Goal: Task Accomplishment & Management: Use online tool/utility

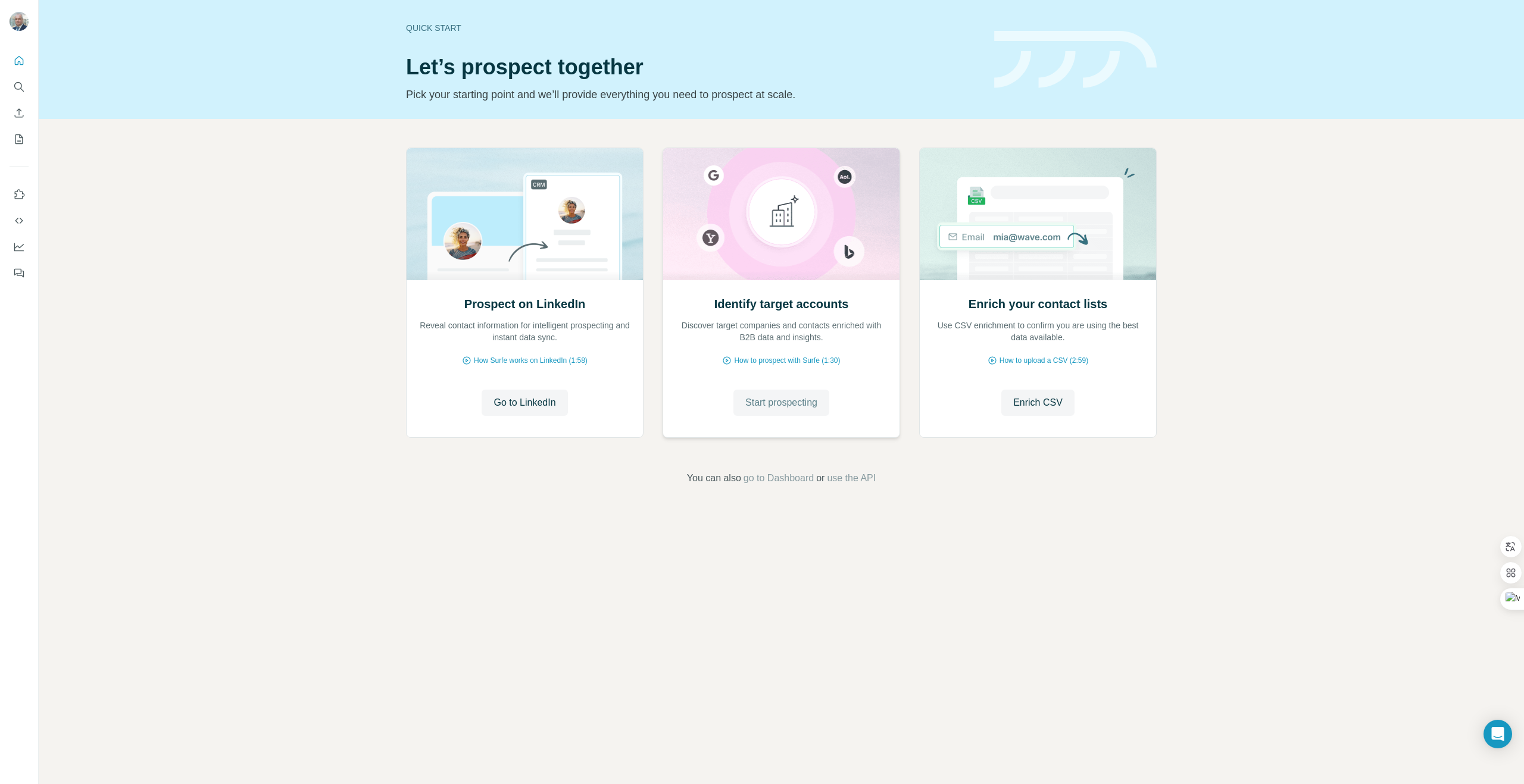
click at [767, 408] on span "Start prospecting" at bounding box center [781, 403] width 72 height 14
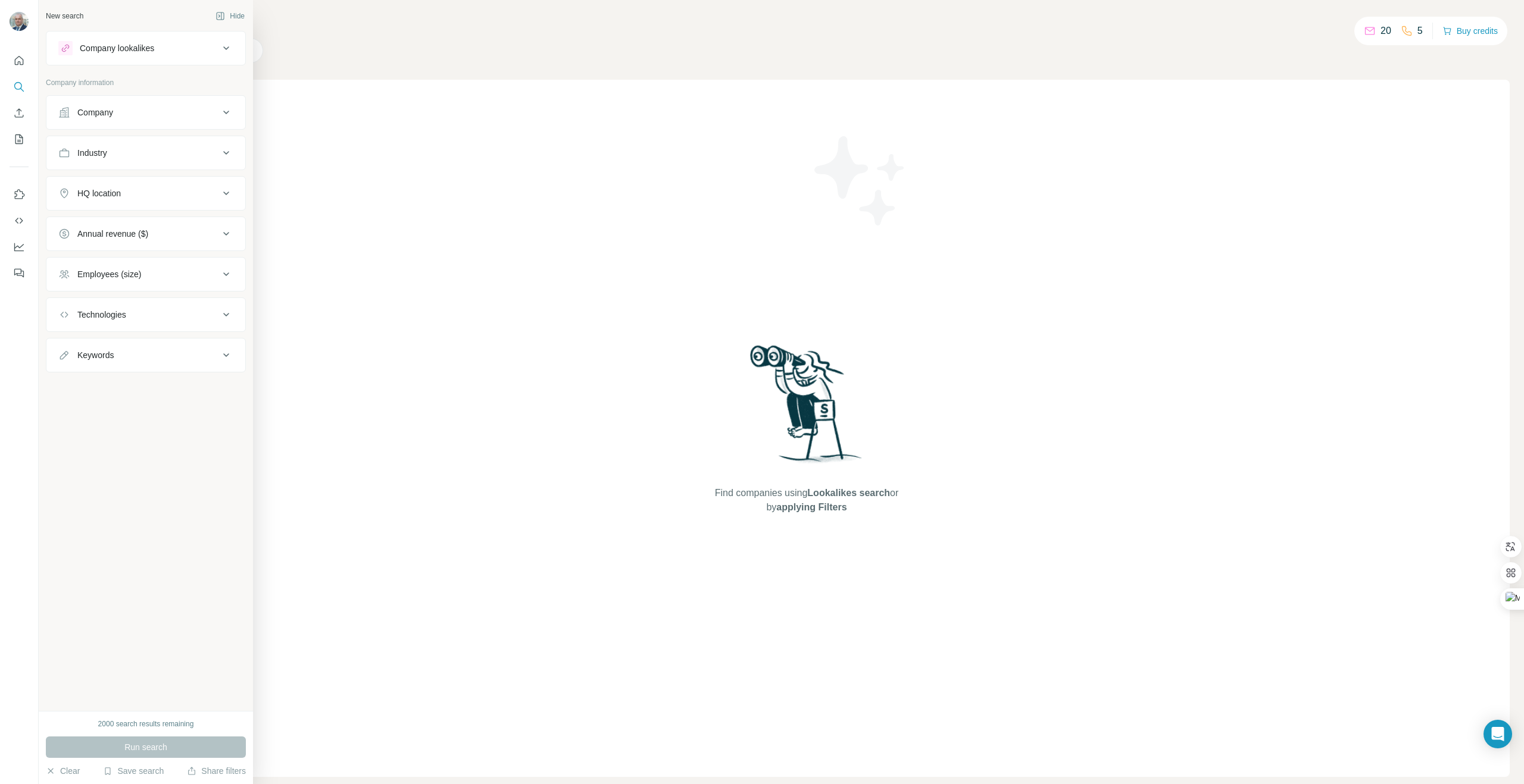
click at [181, 51] on div "Company lookalikes" at bounding box center [139, 48] width 161 height 14
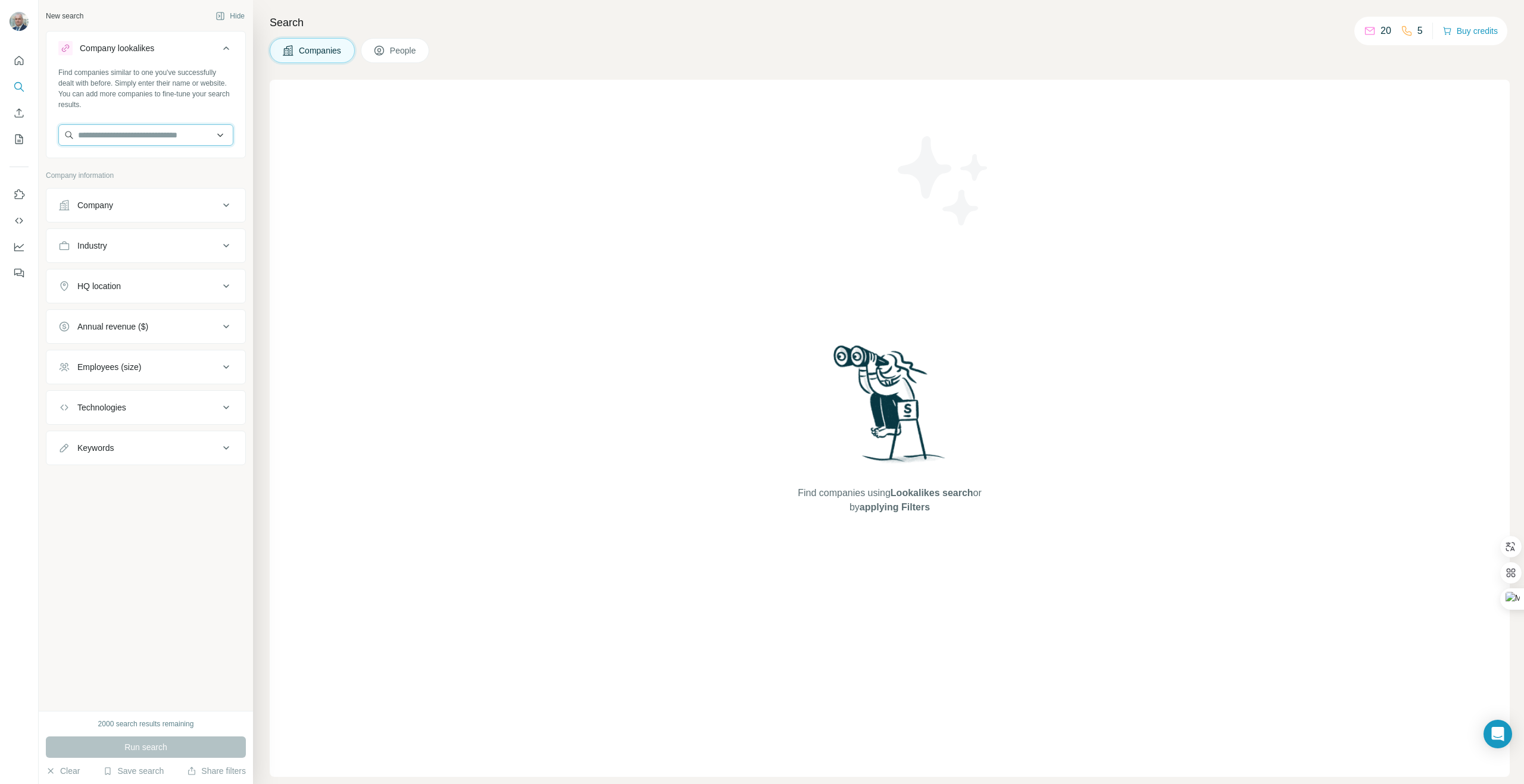
click at [157, 137] on input "text" at bounding box center [146, 135] width 175 height 21
click at [156, 138] on input "**********" at bounding box center [146, 135] width 175 height 21
type input "*"
type input "*******"
click at [172, 164] on p "Commercial Metals Company" at bounding box center [146, 162] width 109 height 12
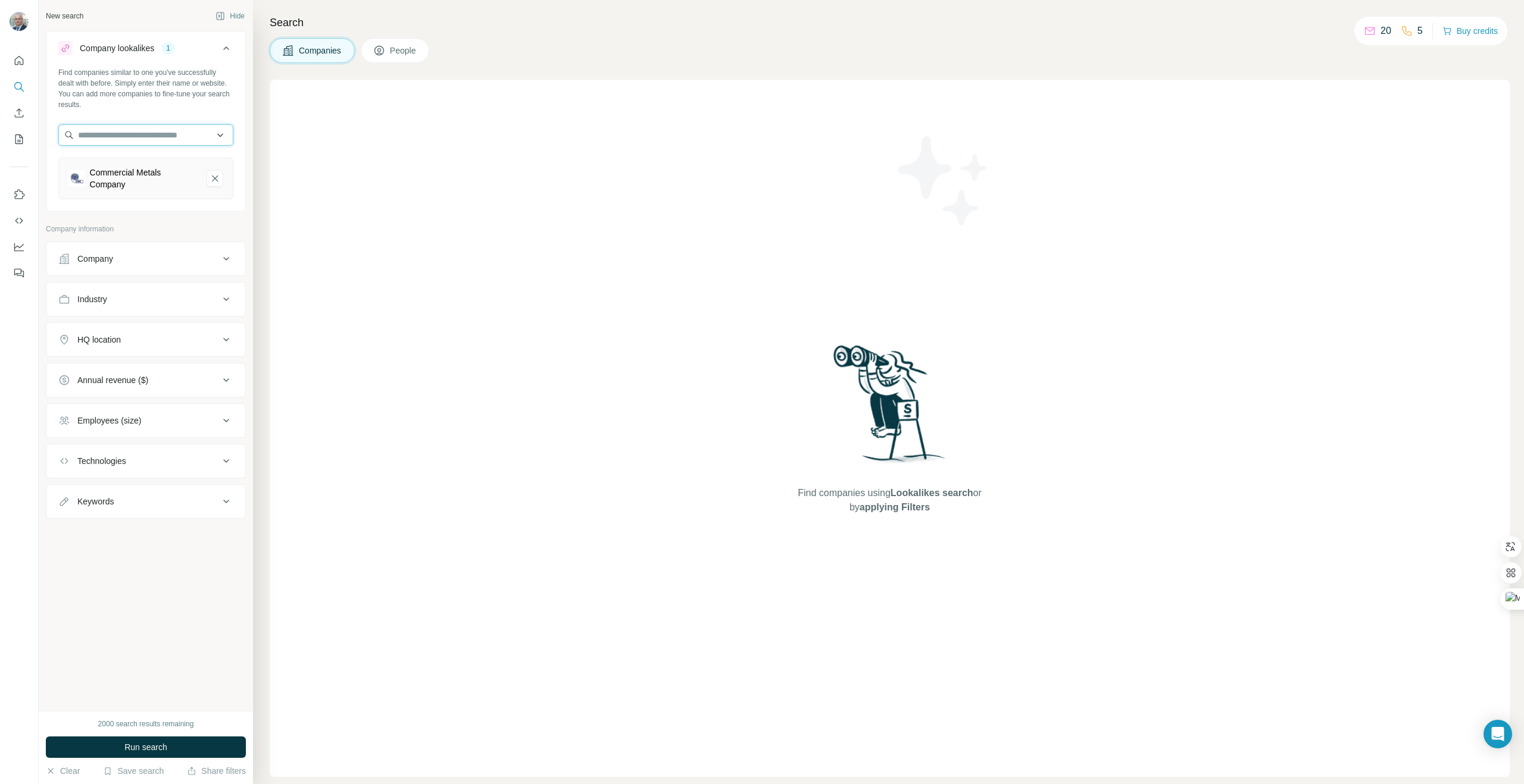
click at [148, 132] on input "text" at bounding box center [146, 135] width 175 height 21
type input "**********"
click at [115, 169] on p "[DOMAIN_NAME]" at bounding box center [123, 173] width 61 height 11
click at [141, 137] on input "text" at bounding box center [146, 135] width 175 height 21
type input "**********"
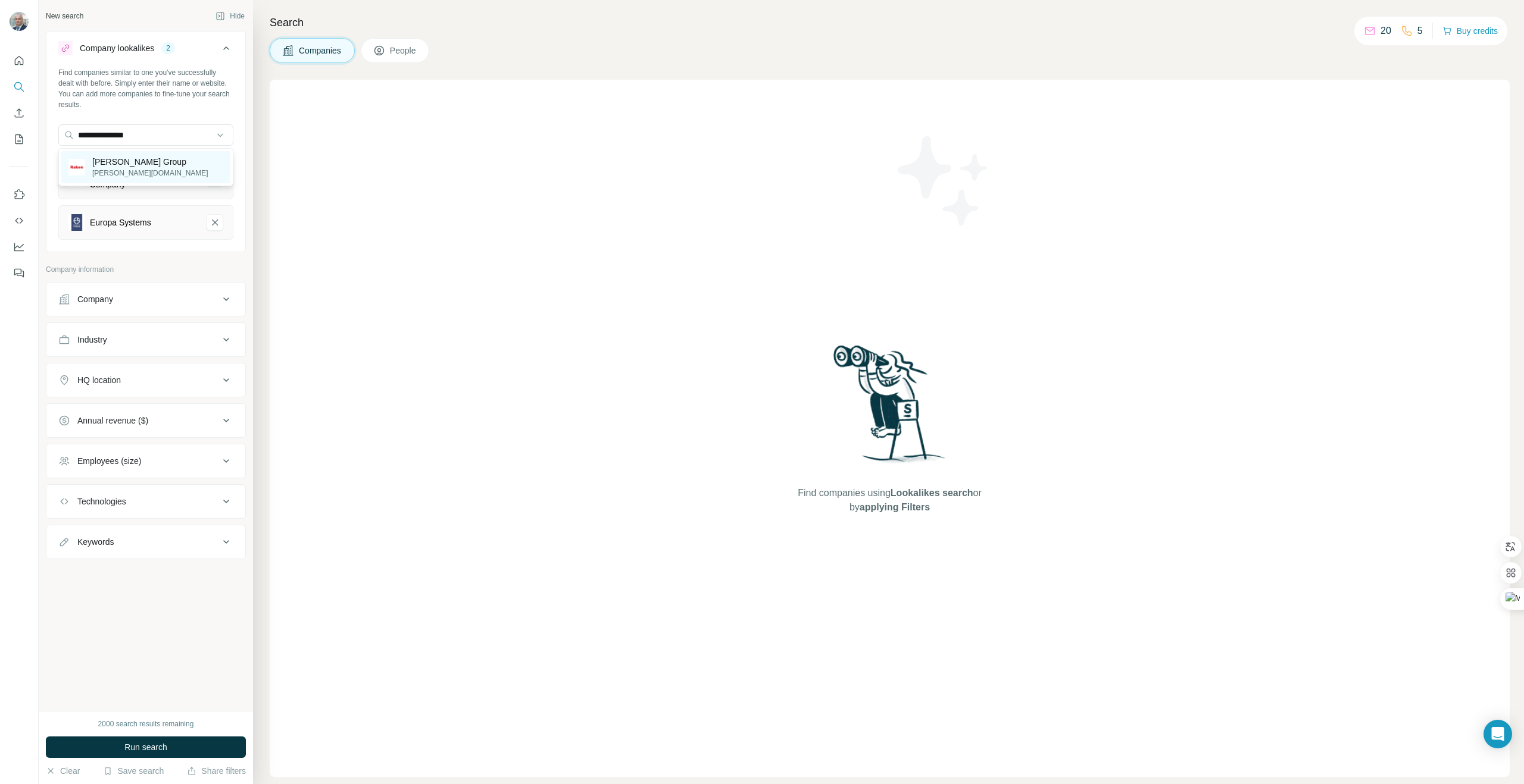
click at [120, 168] on p "[PERSON_NAME][DOMAIN_NAME]" at bounding box center [150, 173] width 116 height 11
click at [157, 135] on input "text" at bounding box center [146, 135] width 175 height 21
click at [192, 106] on div "Find companies similar to one you've successfully dealt with before. Simply ent…" at bounding box center [146, 88] width 175 height 43
click at [218, 342] on div "Company" at bounding box center [139, 340] width 161 height 12
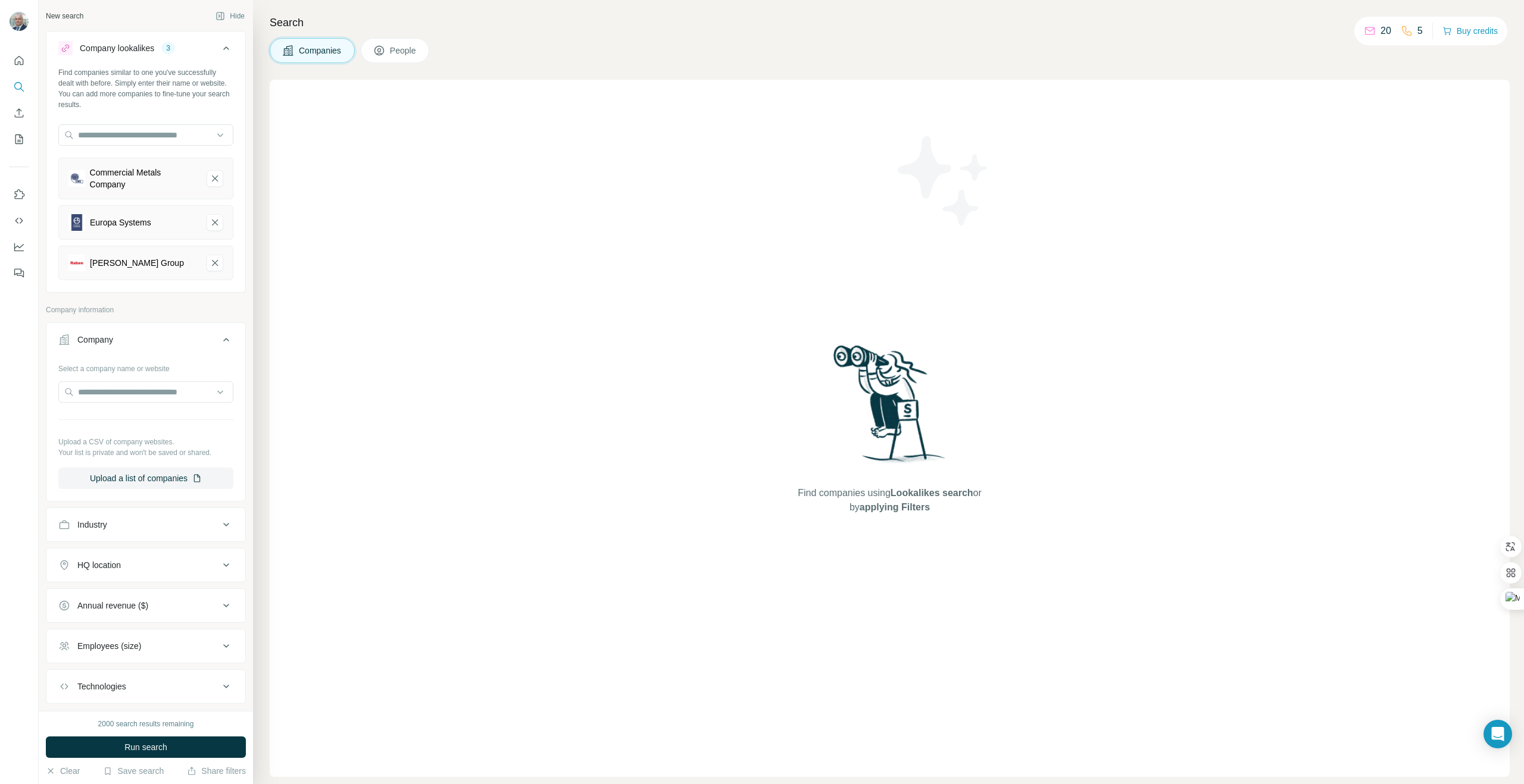
click at [218, 342] on div "Company" at bounding box center [139, 340] width 161 height 12
click at [200, 381] on div "Industry" at bounding box center [139, 380] width 161 height 12
click at [171, 412] on input at bounding box center [139, 409] width 147 height 13
type input "*"
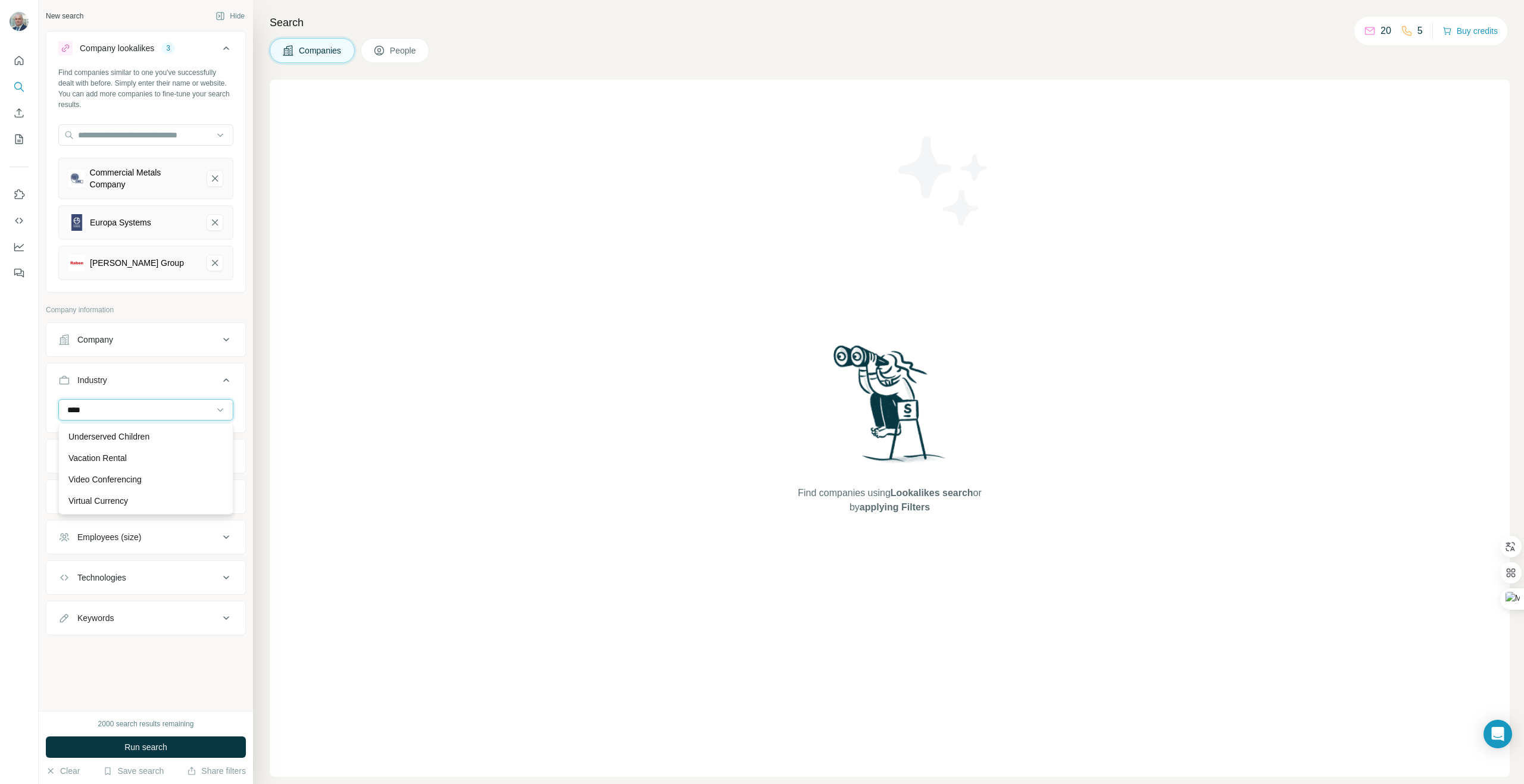
scroll to position [0, 0]
type input "*"
type input "******"
drag, startPoint x: 117, startPoint y: 458, endPoint x: 124, endPoint y: 456, distance: 7.3
click at [119, 458] on p "Clean Energy" at bounding box center [93, 458] width 51 height 12
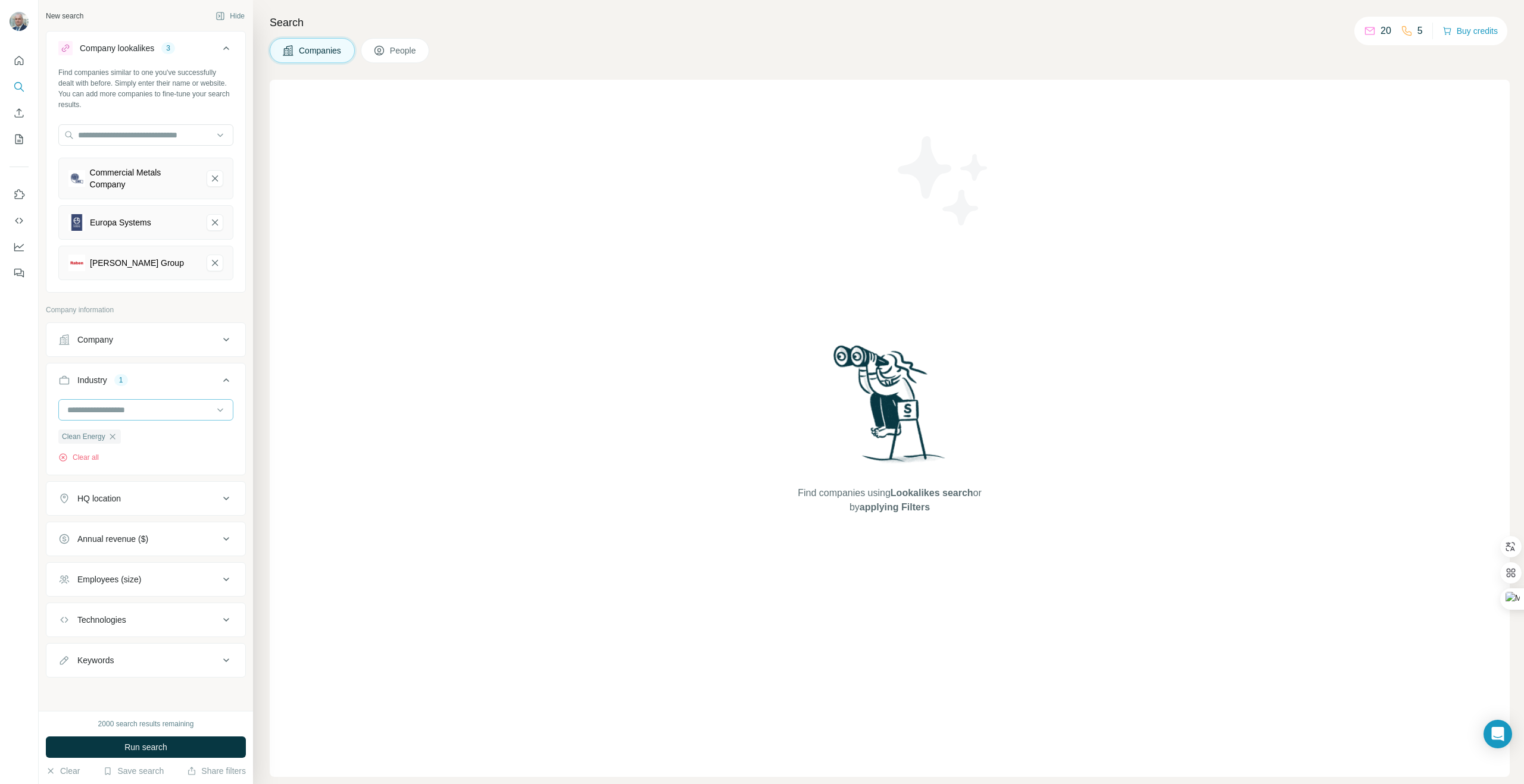
click at [150, 412] on input at bounding box center [139, 409] width 147 height 13
type input "*****"
click at [132, 478] on div "Energy" at bounding box center [146, 480] width 155 height 12
click at [153, 408] on input at bounding box center [139, 409] width 147 height 13
type input "*****"
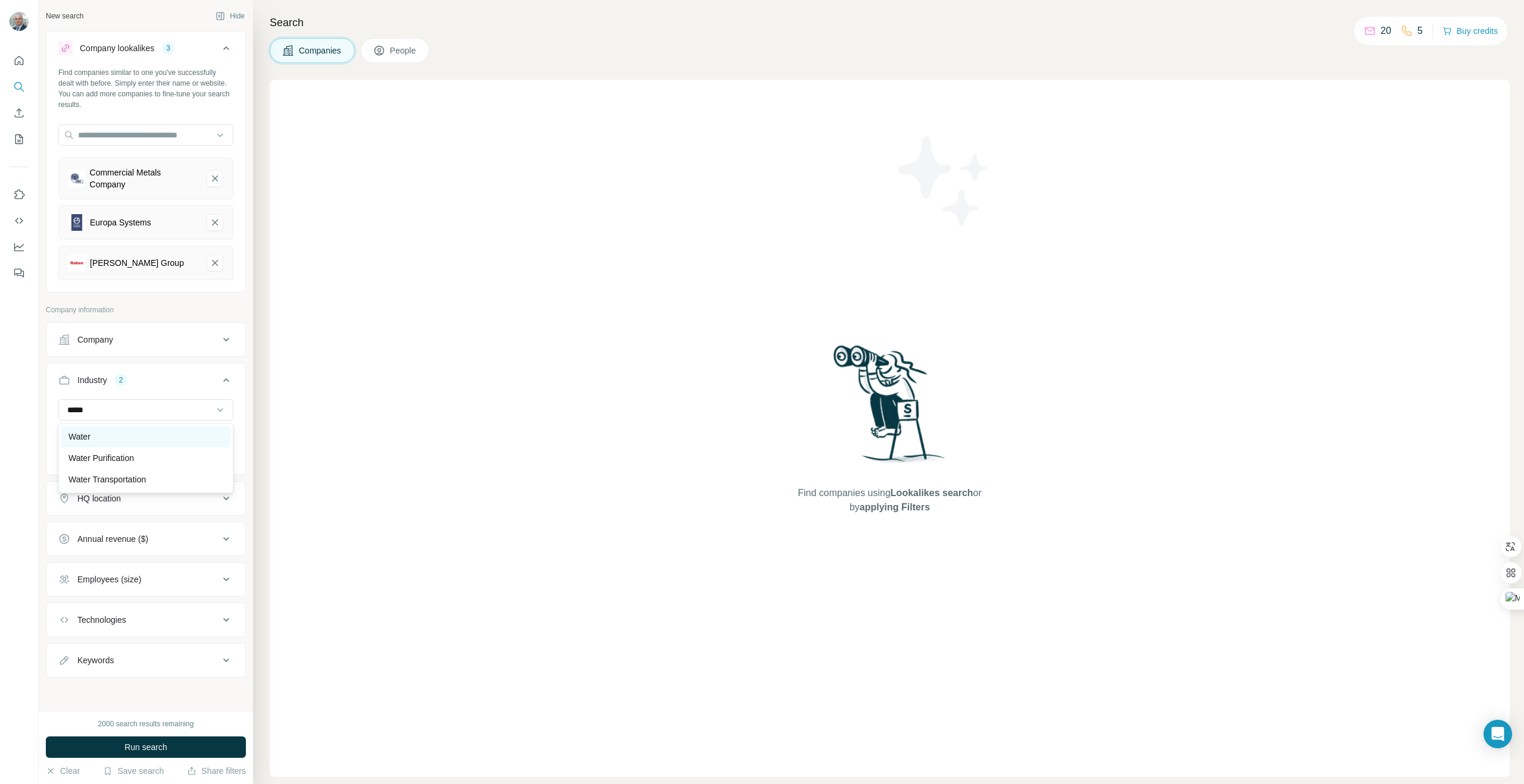
click at [139, 437] on div "Water" at bounding box center [146, 437] width 155 height 12
click at [153, 411] on input at bounding box center [139, 409] width 147 height 13
type input "****"
click at [127, 441] on p "Waste Management" at bounding box center [106, 437] width 74 height 12
click at [123, 411] on input at bounding box center [139, 409] width 147 height 13
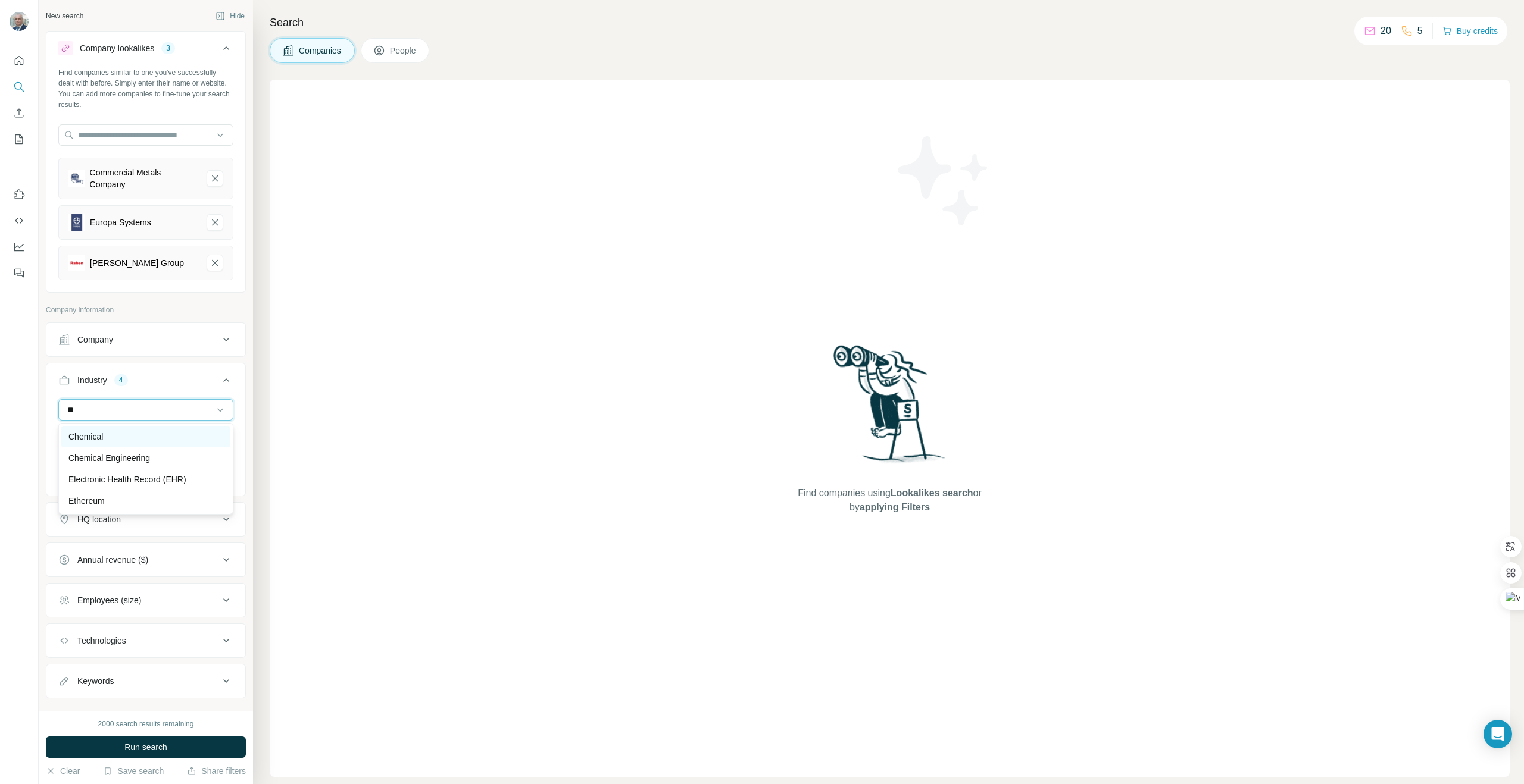
type input "**"
click at [97, 437] on p "Chemical" at bounding box center [85, 437] width 35 height 12
click at [163, 525] on div "HQ location" at bounding box center [139, 520] width 161 height 12
click at [156, 551] on input "text" at bounding box center [146, 549] width 175 height 21
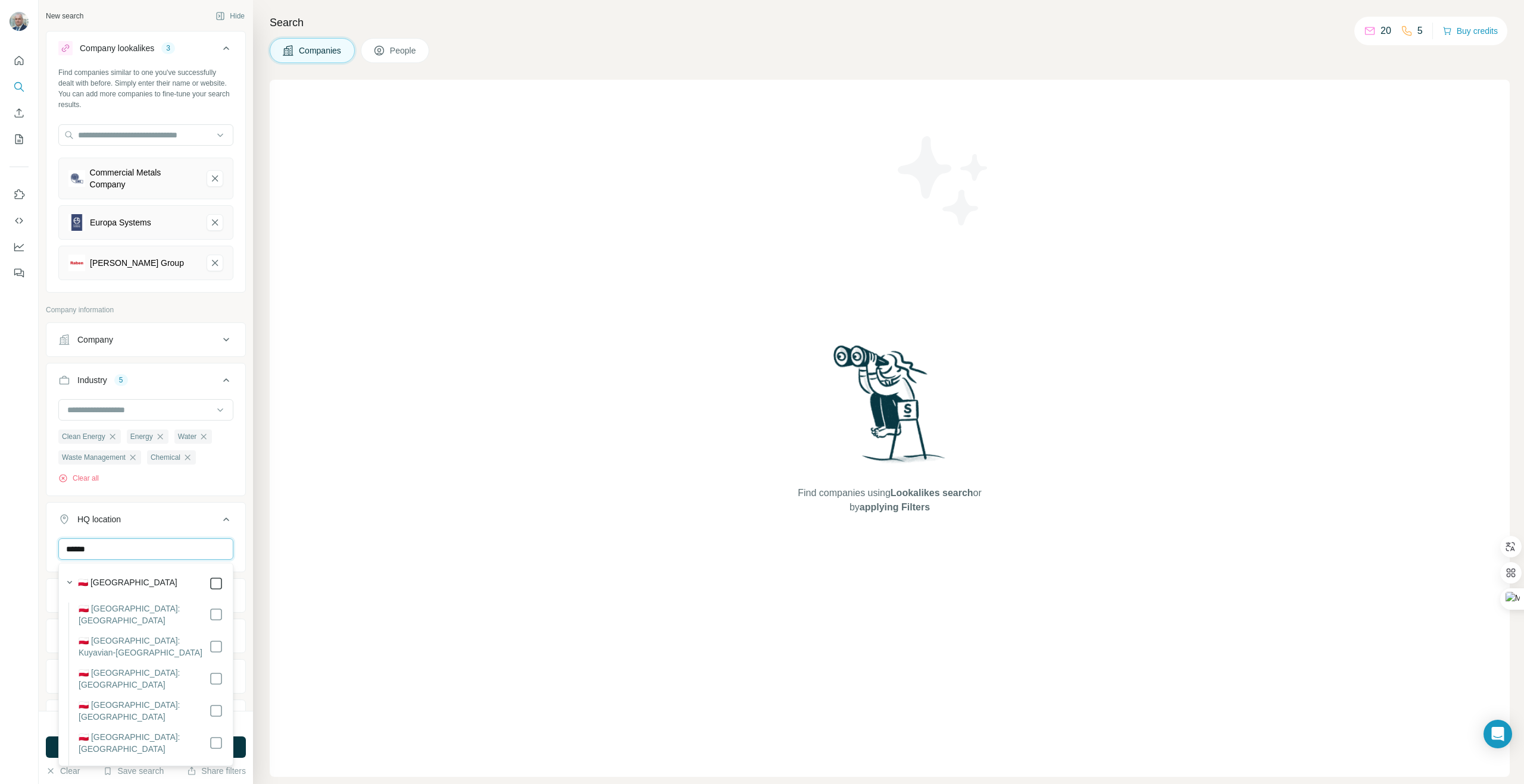
type input "******"
click at [234, 498] on ul "Company Industry 5 Clean Energy Energy Water Waste Management Chemical Clear al…" at bounding box center [146, 550] width 200 height 454
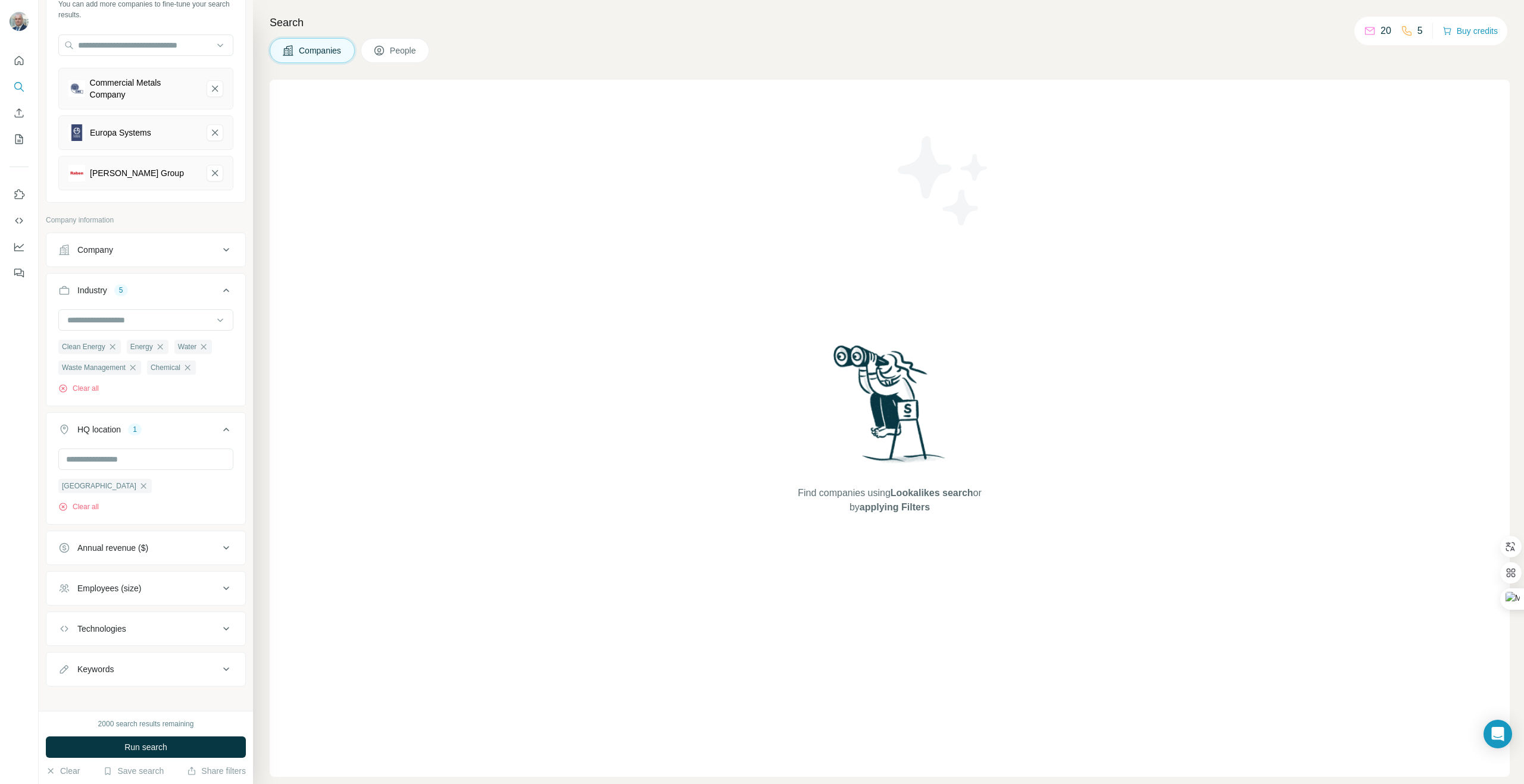
scroll to position [99, 0]
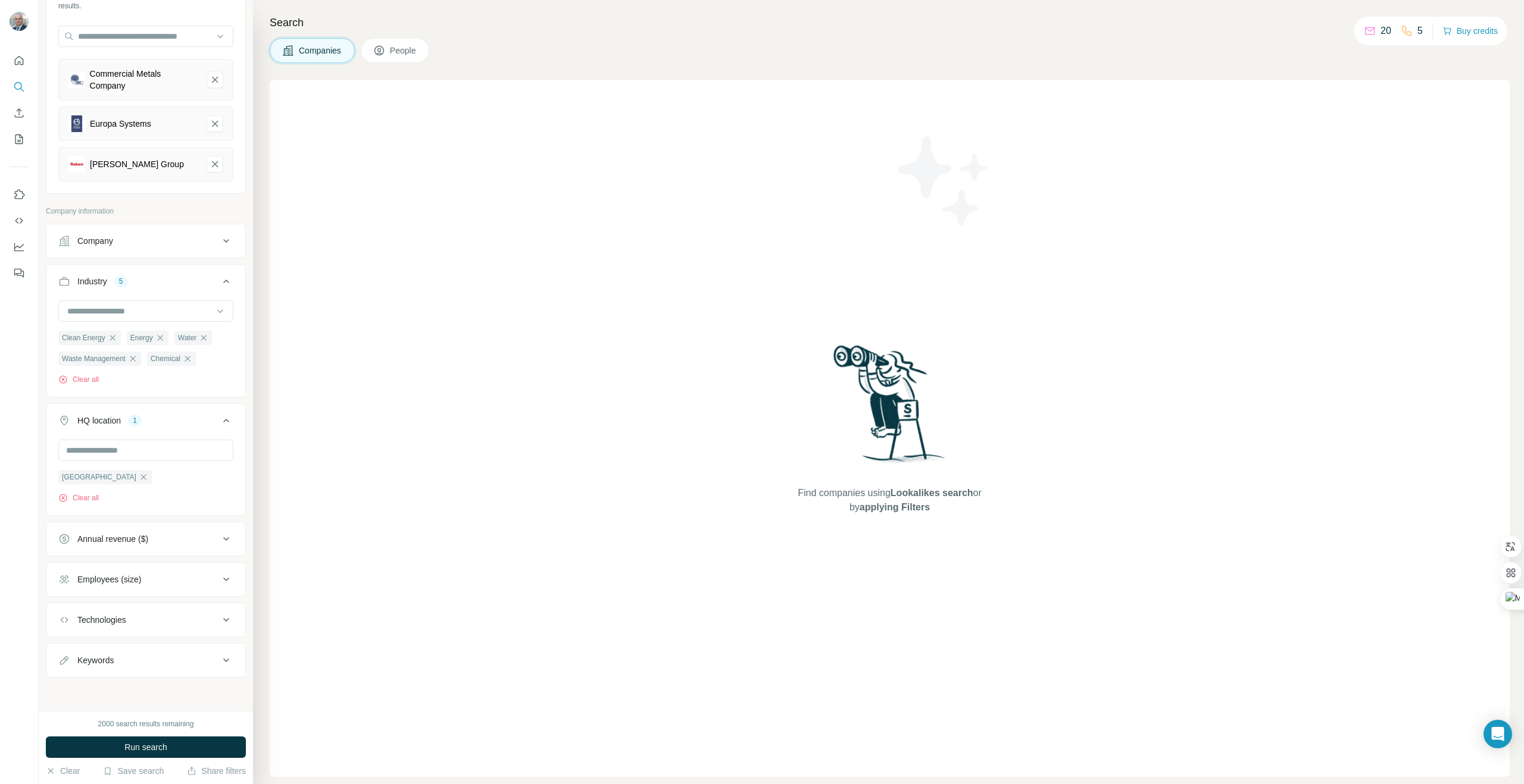
click at [167, 624] on div "Technologies" at bounding box center [139, 620] width 161 height 12
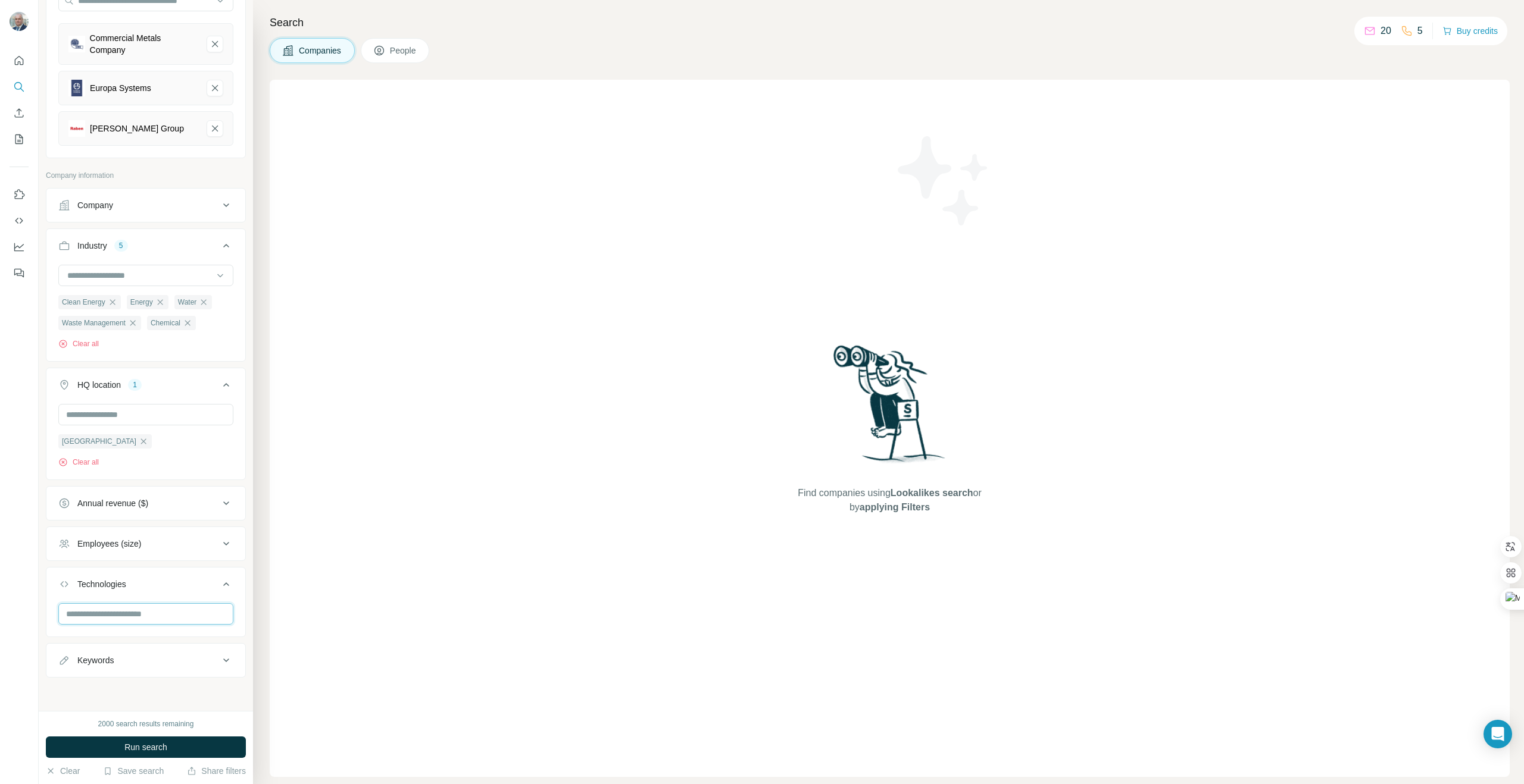
click at [156, 613] on input "text" at bounding box center [146, 614] width 175 height 21
type input "**"
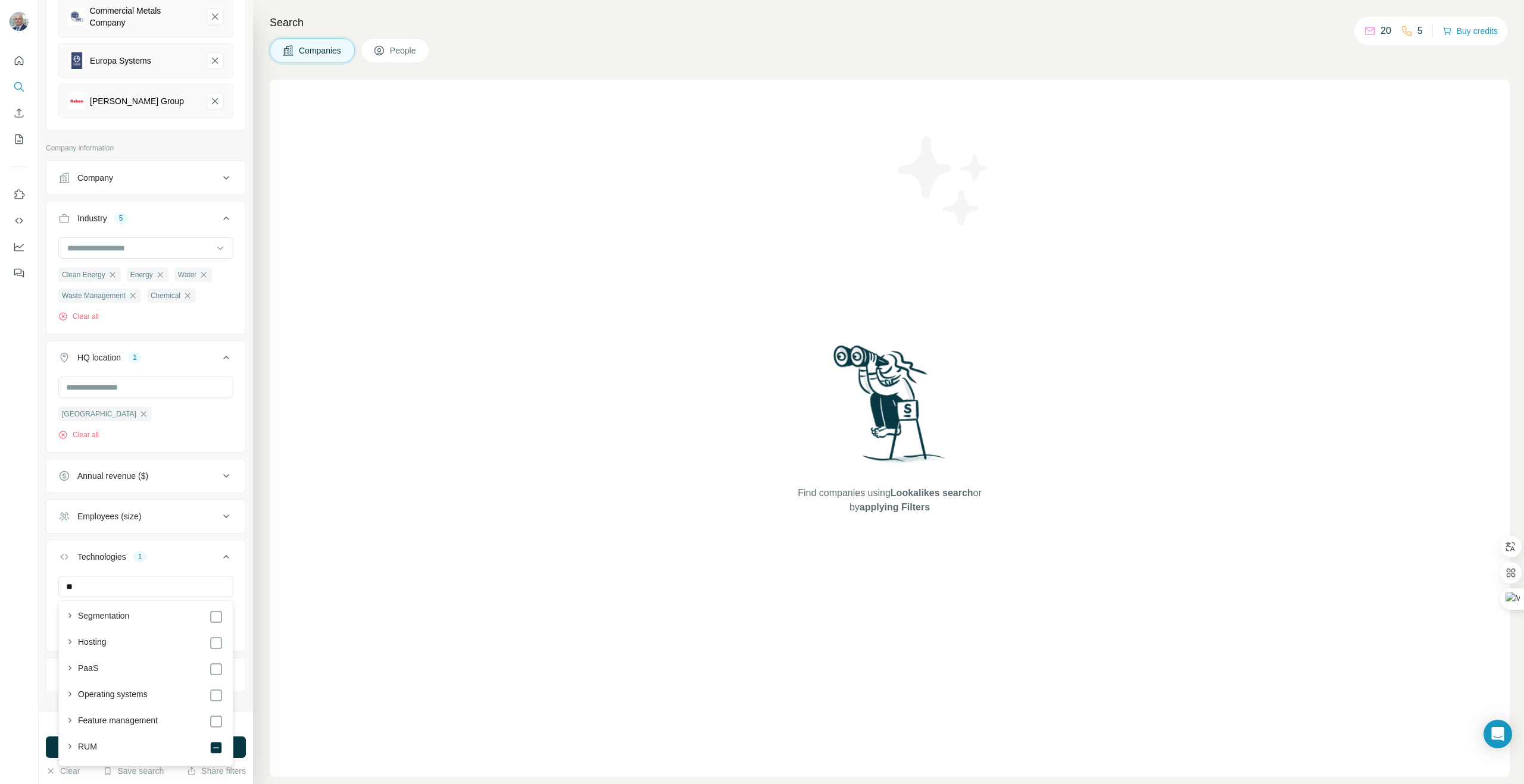
scroll to position [1478, 0]
click at [248, 535] on div "New search Hide Company lookalikes 3 Find companies similar to one you've succe…" at bounding box center [145, 355] width 214 height 711
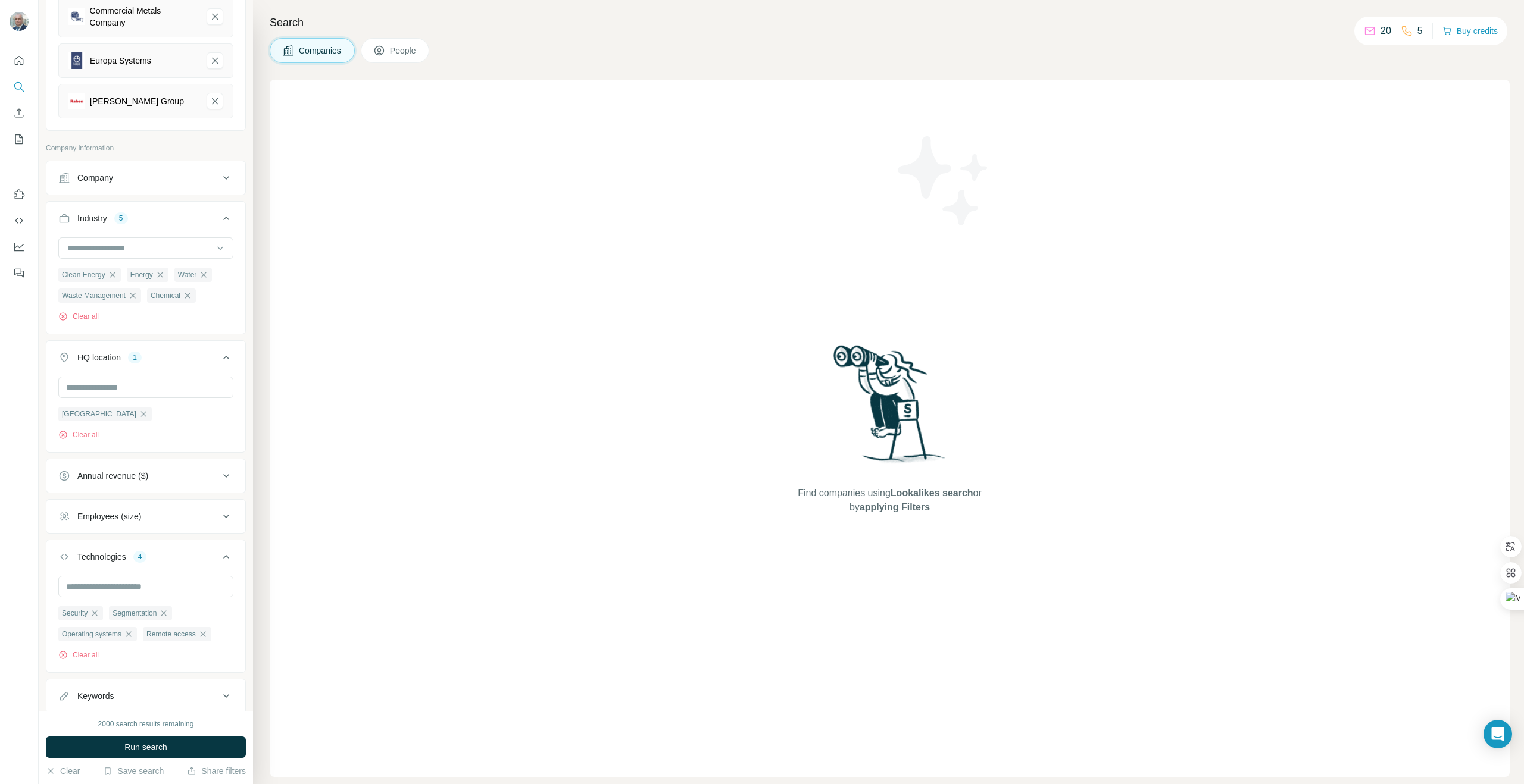
scroll to position [199, 0]
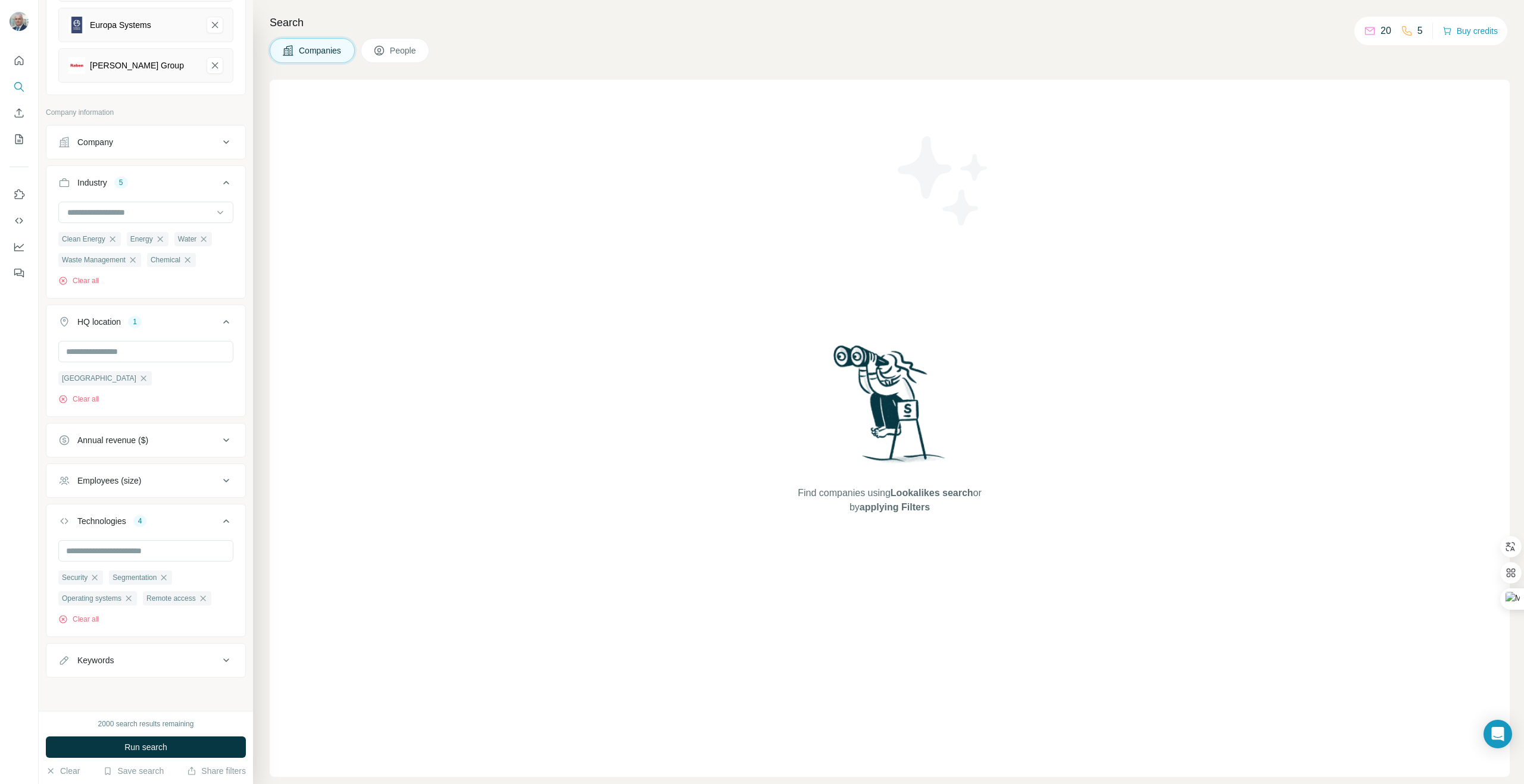
click at [195, 666] on div "Keywords" at bounding box center [139, 661] width 161 height 12
click at [226, 659] on icon at bounding box center [226, 660] width 6 height 4
click at [135, 552] on input "text" at bounding box center [146, 550] width 175 height 21
type input "*"
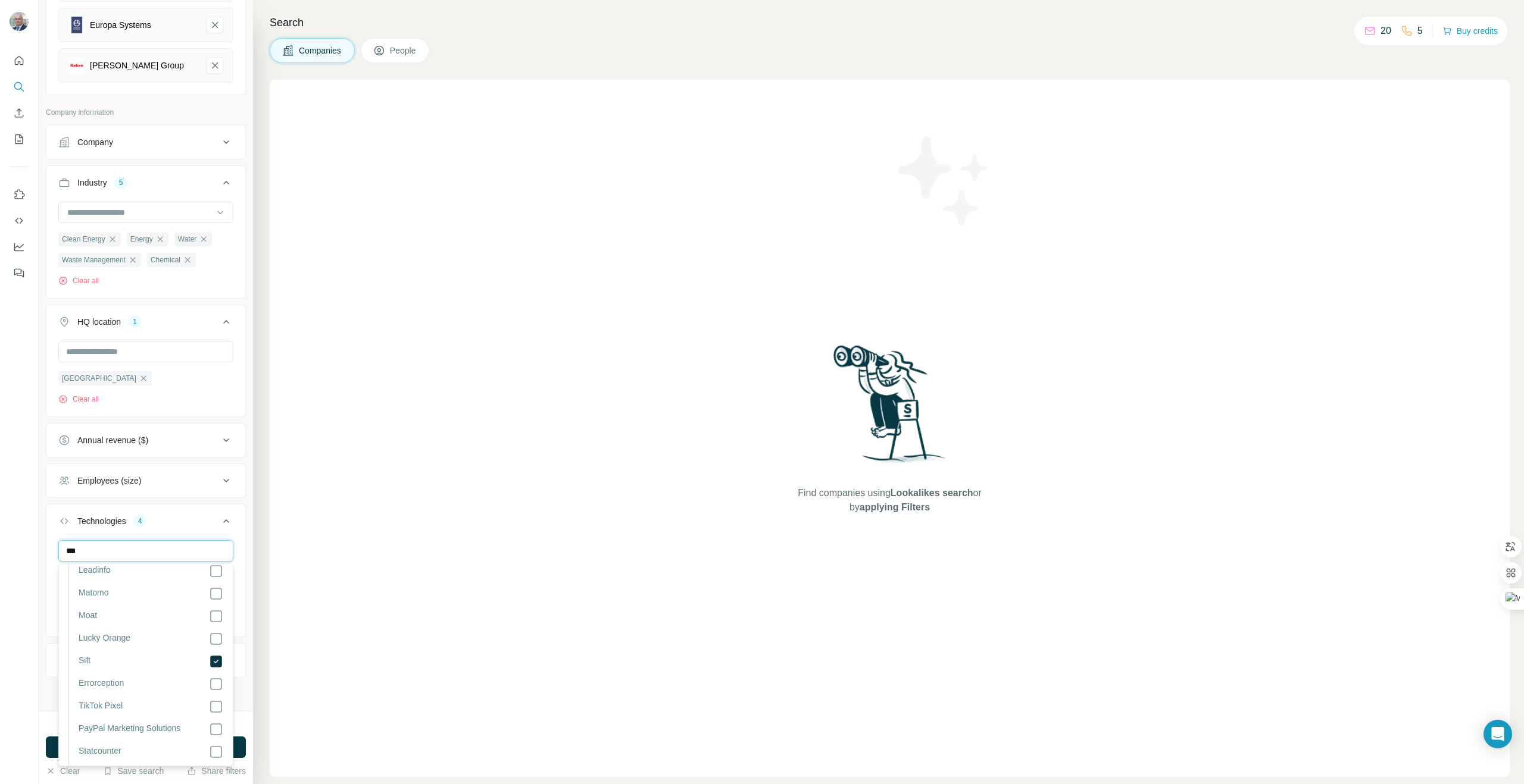
scroll to position [2385, 0]
type input "***"
click at [187, 514] on button "Technologies 4" at bounding box center [146, 523] width 199 height 34
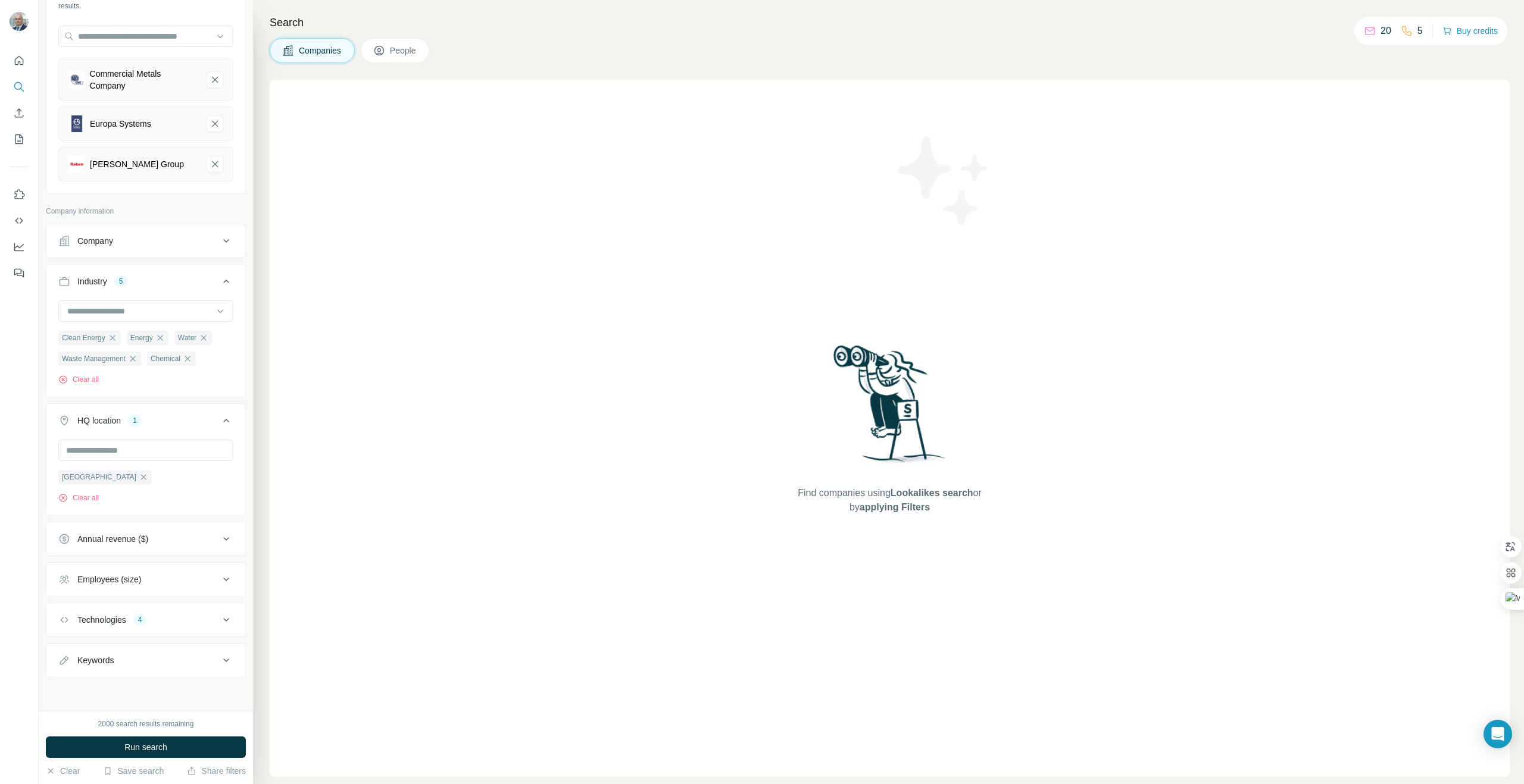
scroll to position [99, 0]
click at [146, 749] on span "Run search" at bounding box center [146, 747] width 43 height 12
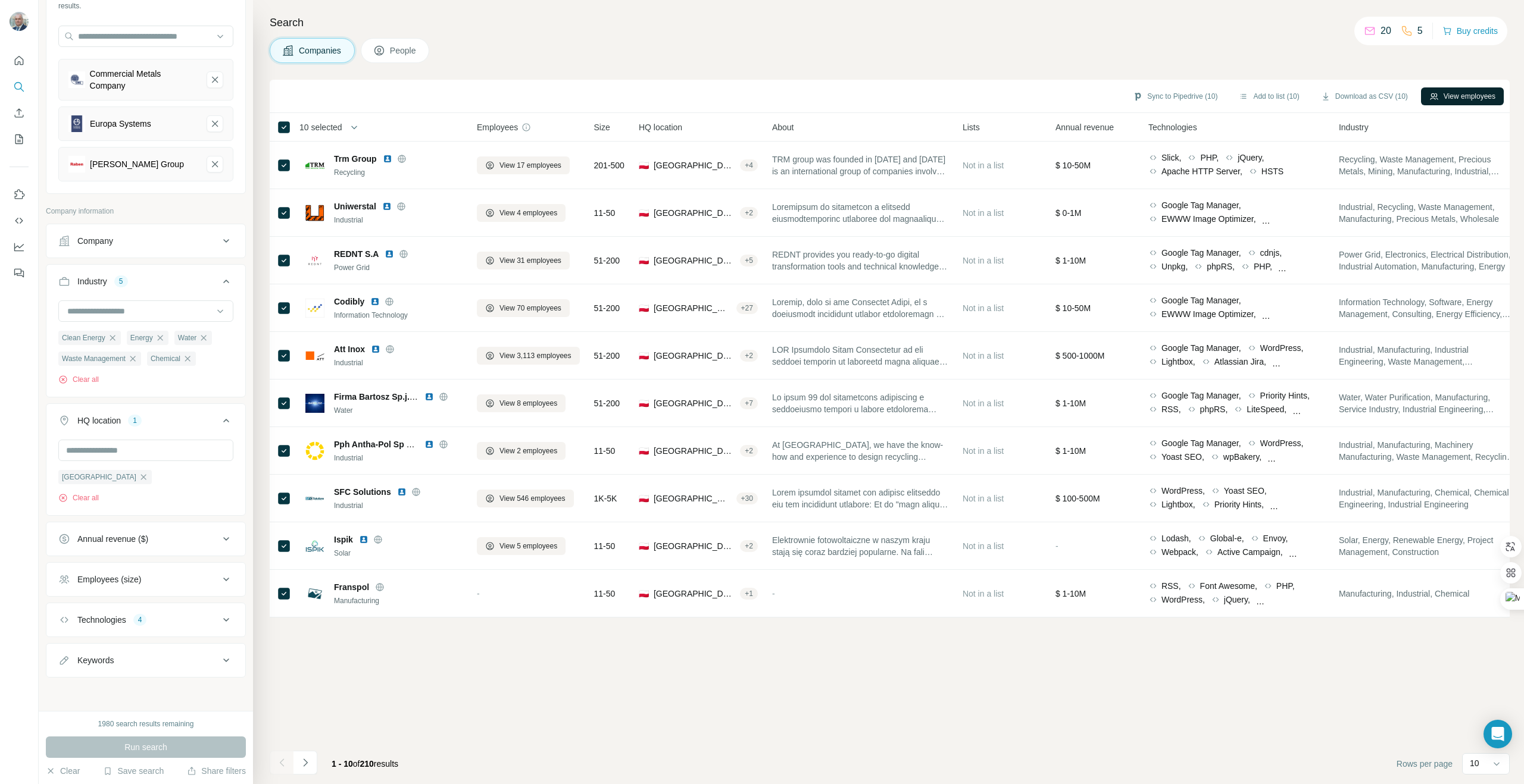
click at [1479, 95] on button "View employees" at bounding box center [1462, 96] width 83 height 18
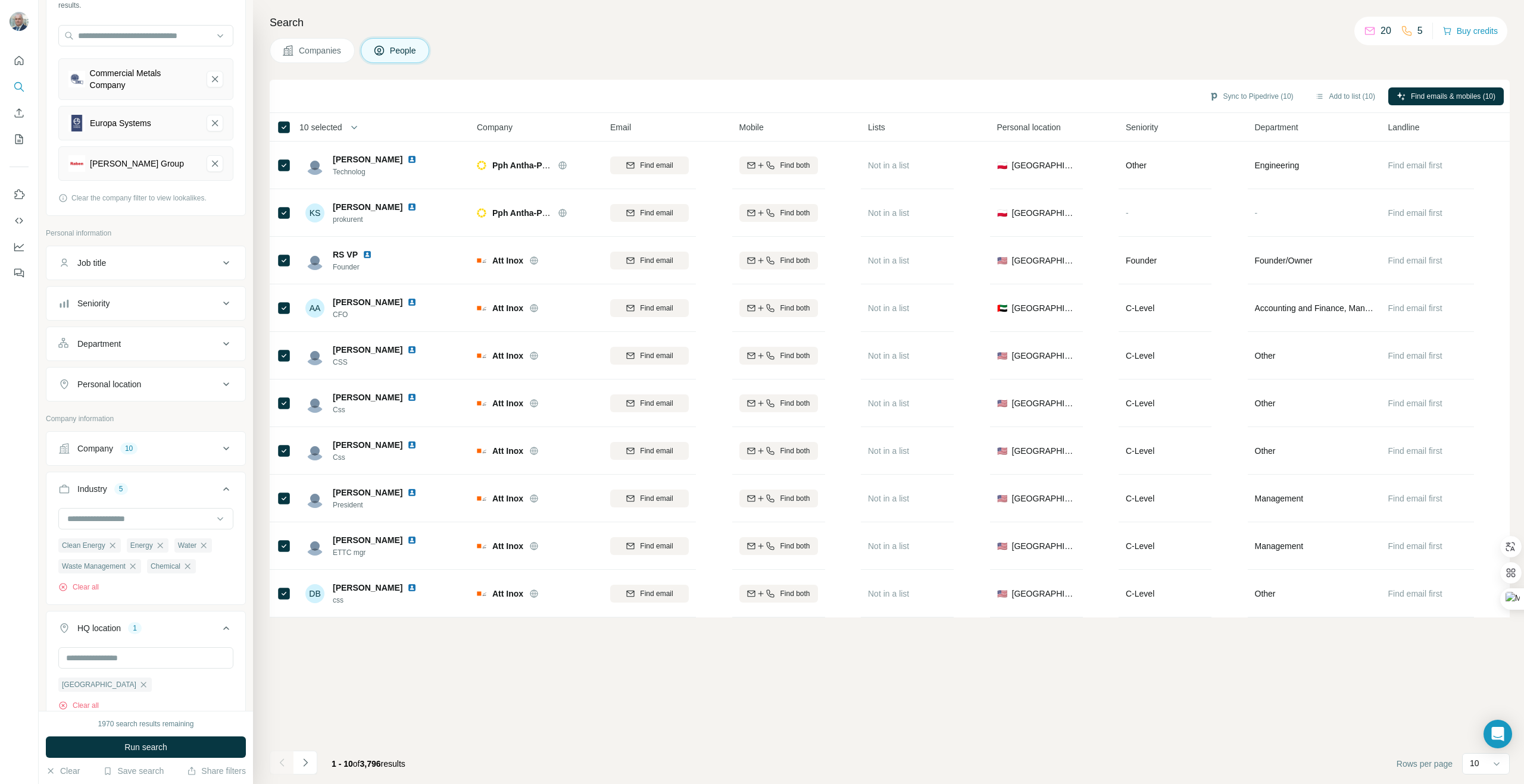
click at [307, 766] on icon "Navigate to next page" at bounding box center [306, 763] width 12 height 12
click at [304, 766] on icon "Navigate to next page" at bounding box center [306, 763] width 12 height 12
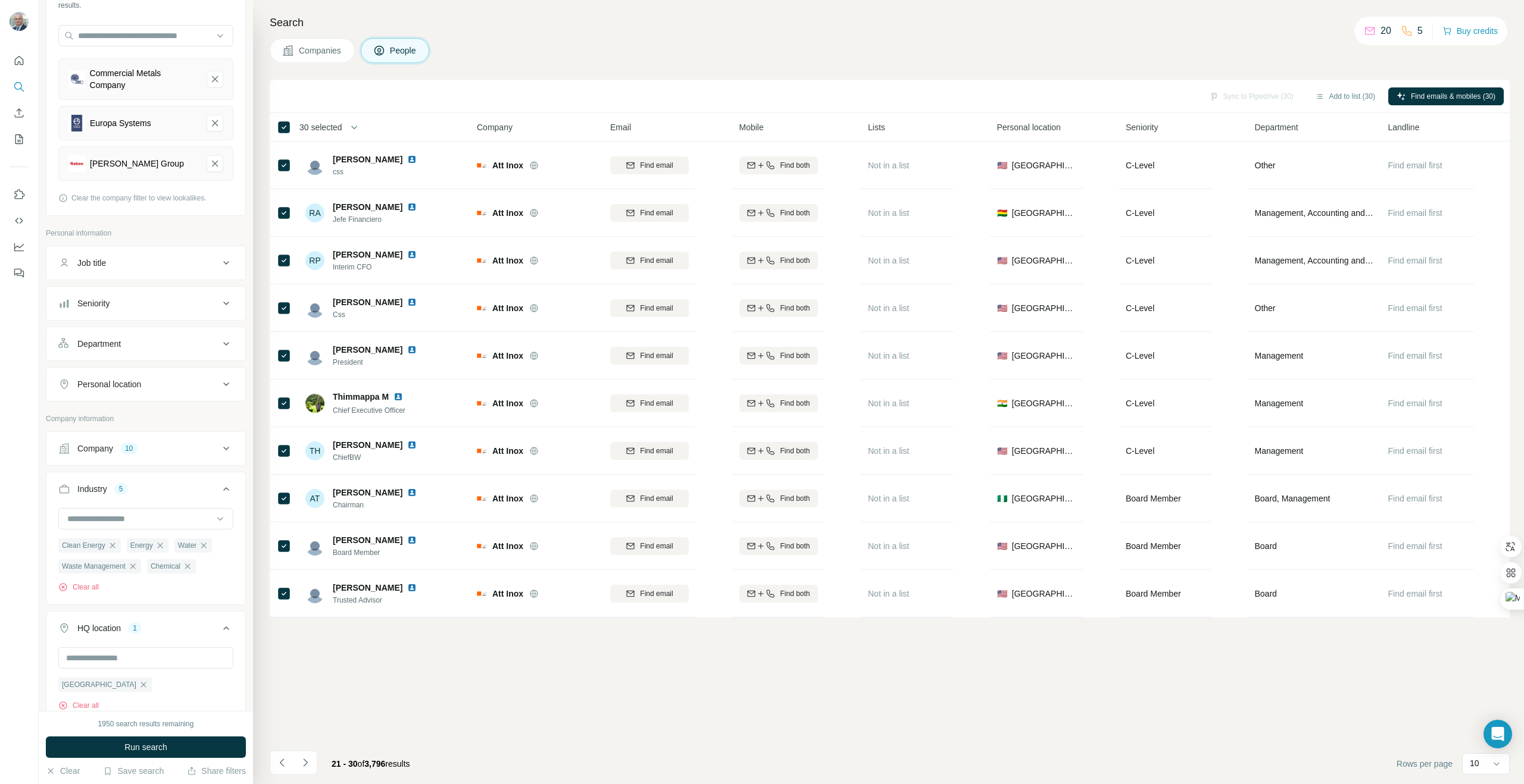
drag, startPoint x: 307, startPoint y: 766, endPoint x: 307, endPoint y: 760, distance: 6.0
click at [308, 764] on icon "Navigate to next page" at bounding box center [306, 763] width 12 height 12
click at [306, 766] on icon "Navigate to next page" at bounding box center [306, 763] width 12 height 12
drag, startPoint x: 306, startPoint y: 766, endPoint x: 314, endPoint y: 758, distance: 11.3
click at [308, 765] on icon "Navigate to next page" at bounding box center [306, 763] width 12 height 12
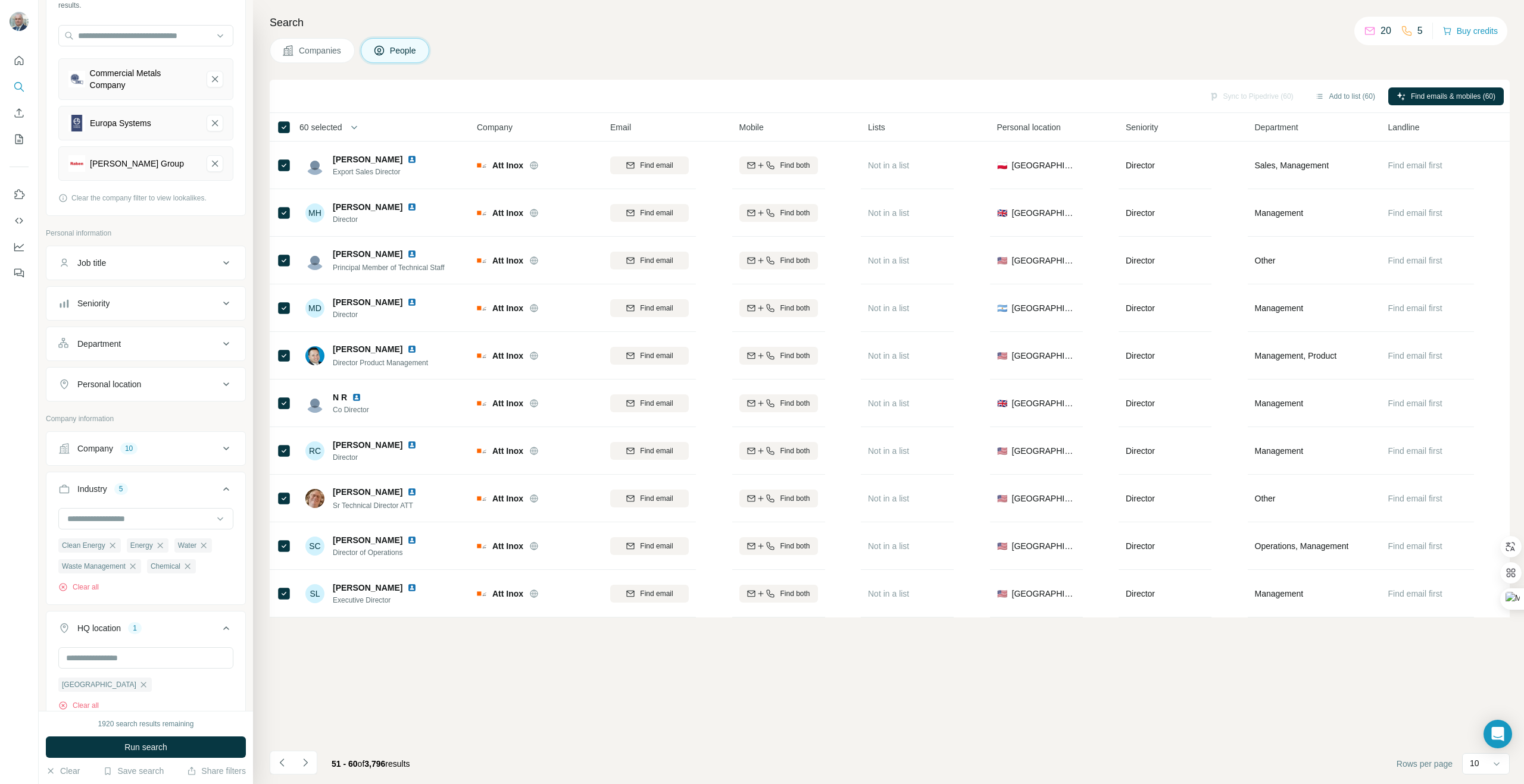
click at [306, 766] on icon "Navigate to next page" at bounding box center [306, 763] width 12 height 12
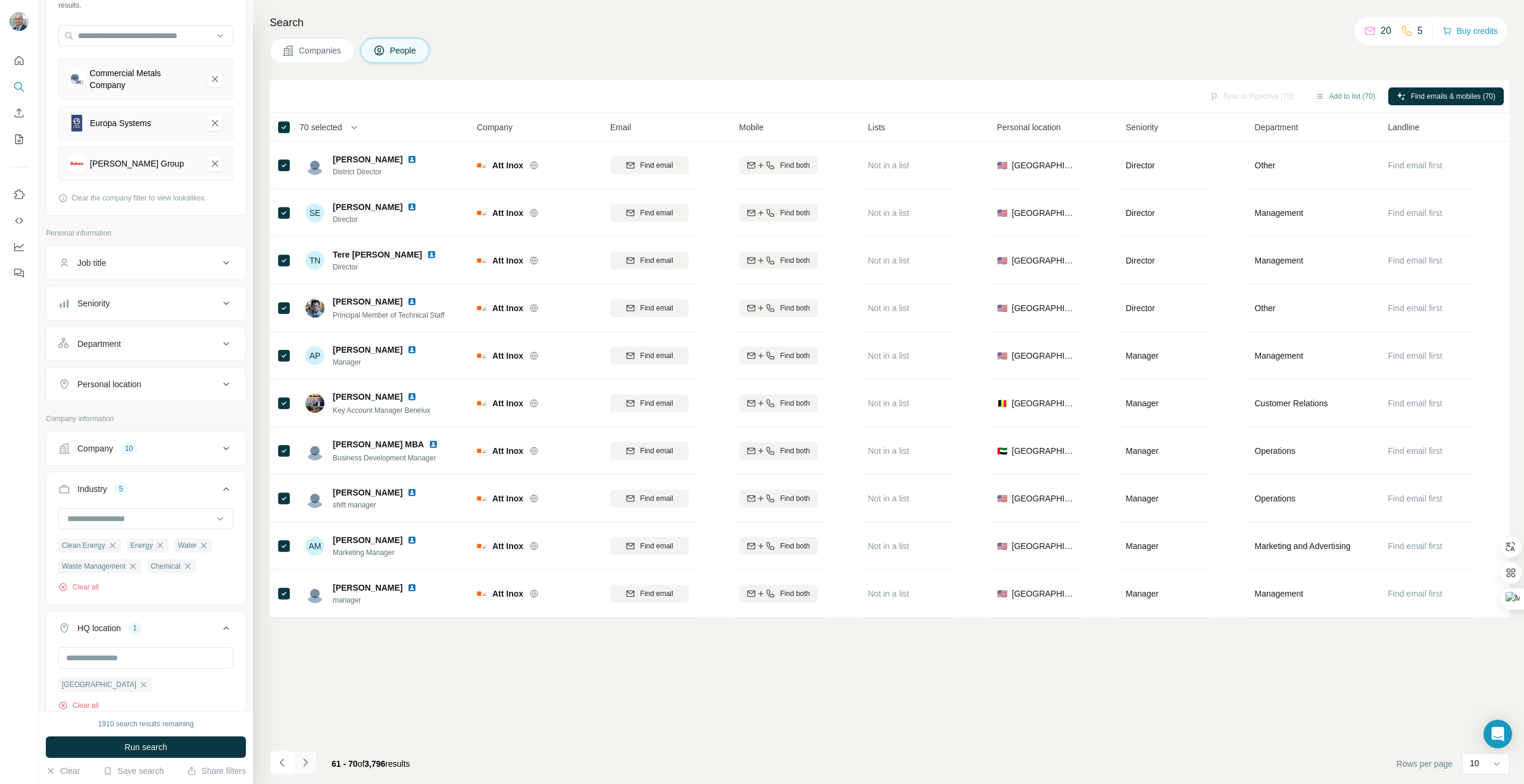
click at [309, 763] on icon "Navigate to next page" at bounding box center [306, 763] width 12 height 12
click at [305, 763] on icon "Navigate to next page" at bounding box center [306, 763] width 12 height 12
click at [1495, 763] on icon at bounding box center [1497, 764] width 12 height 12
drag, startPoint x: 1481, startPoint y: 673, endPoint x: 1477, endPoint y: 679, distance: 7.2
click at [1481, 673] on p "60" at bounding box center [1477, 673] width 10 height 12
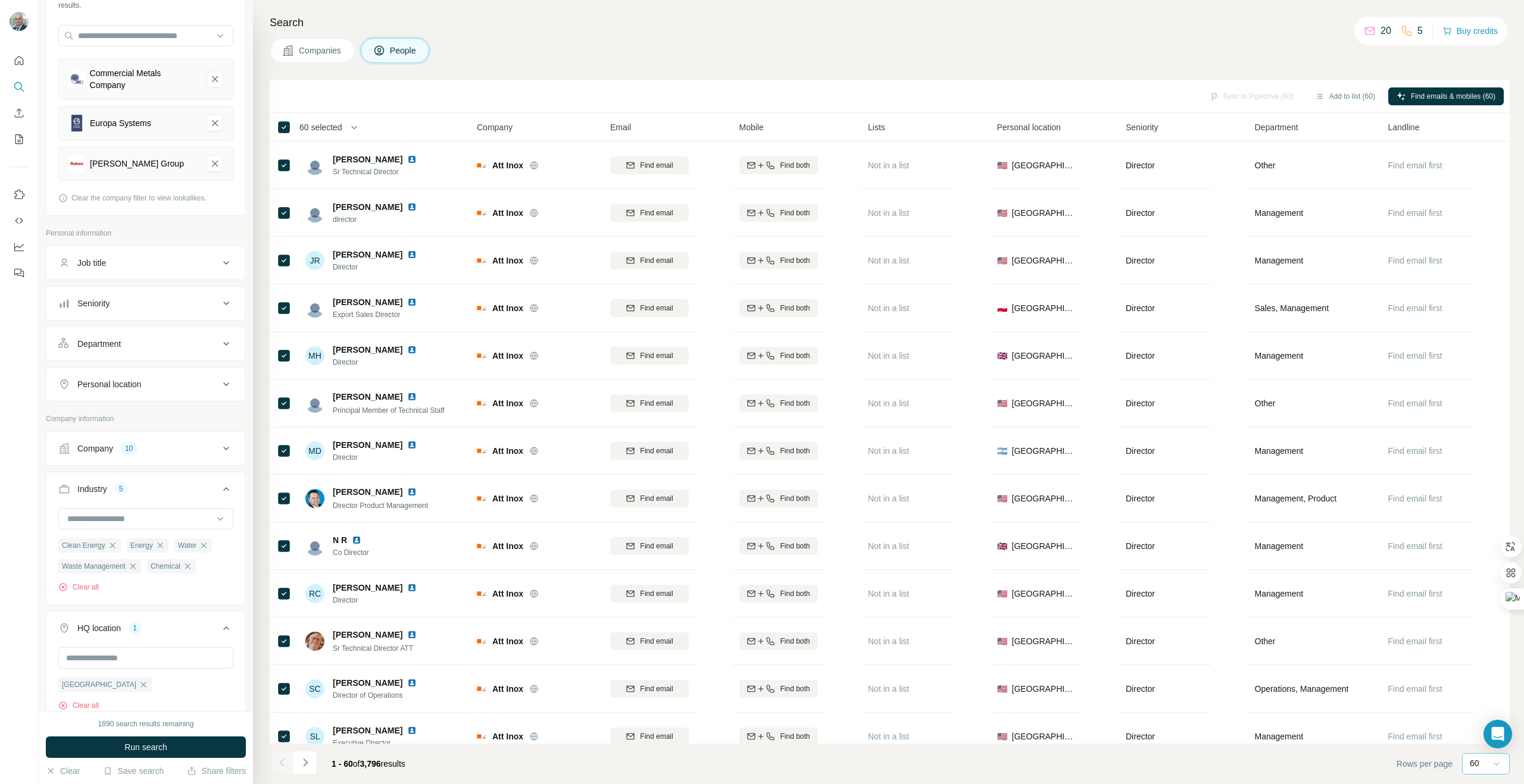
scroll to position [2254, 0]
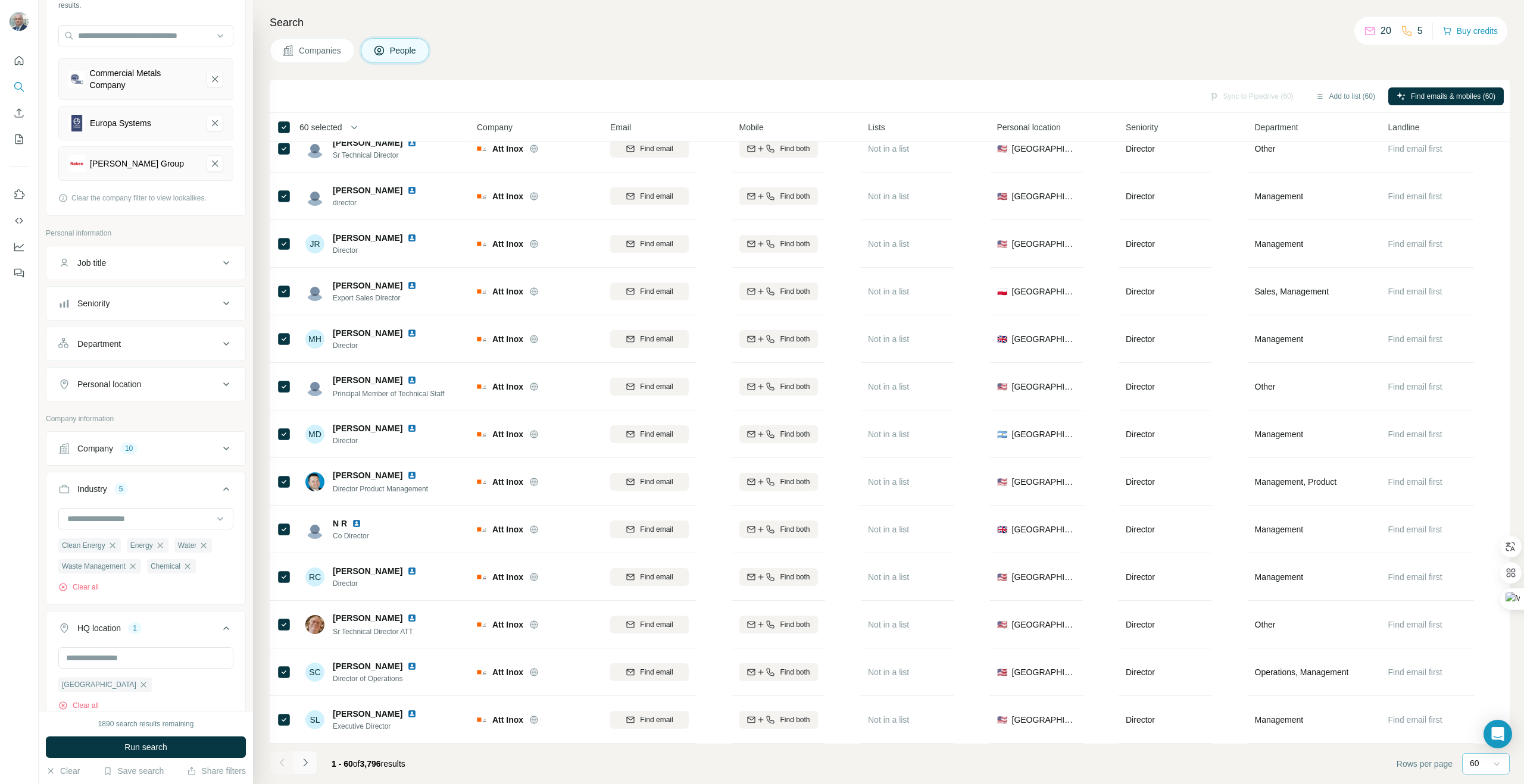
click at [305, 758] on icon "Navigate to next page" at bounding box center [306, 763] width 12 height 12
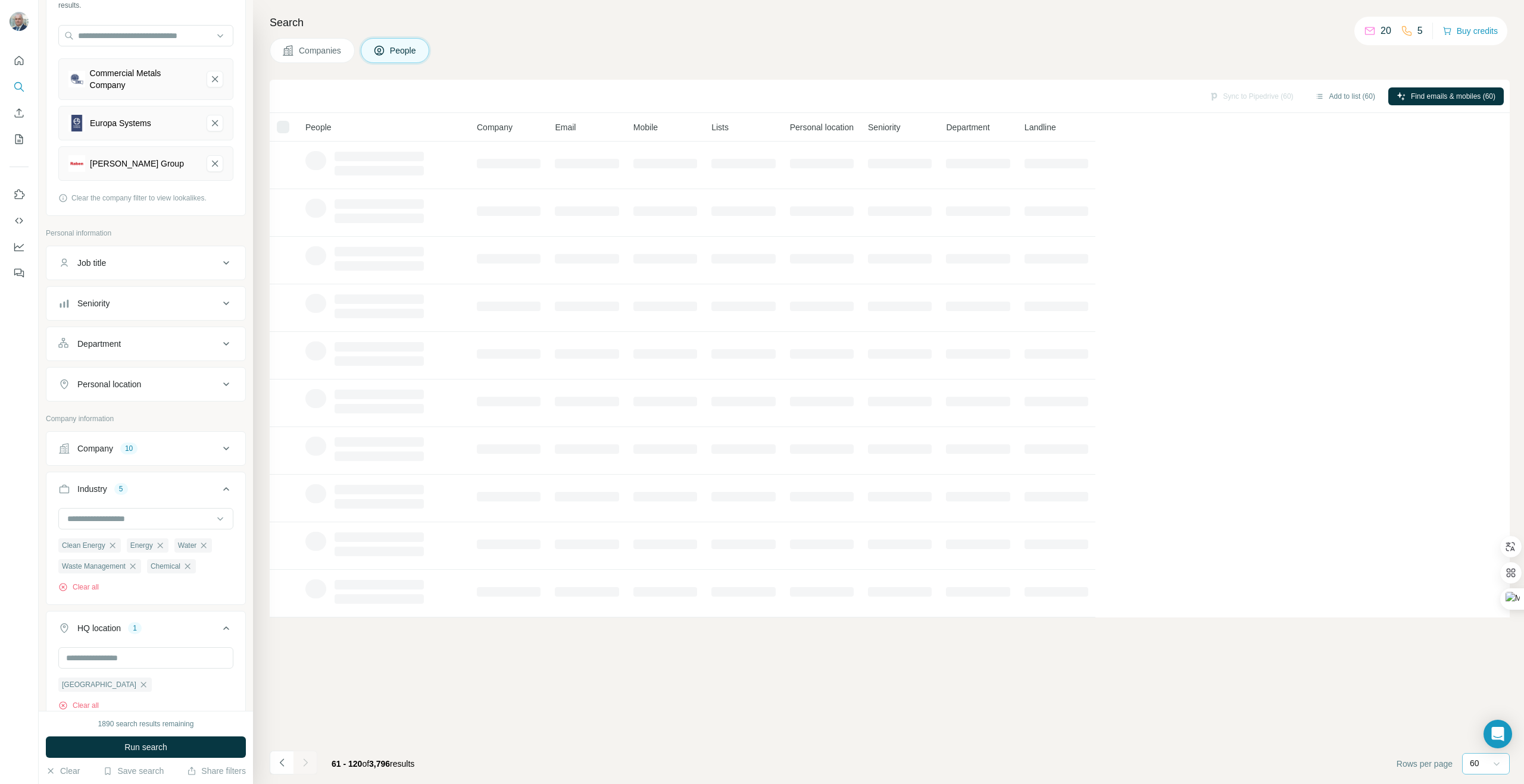
scroll to position [0, 0]
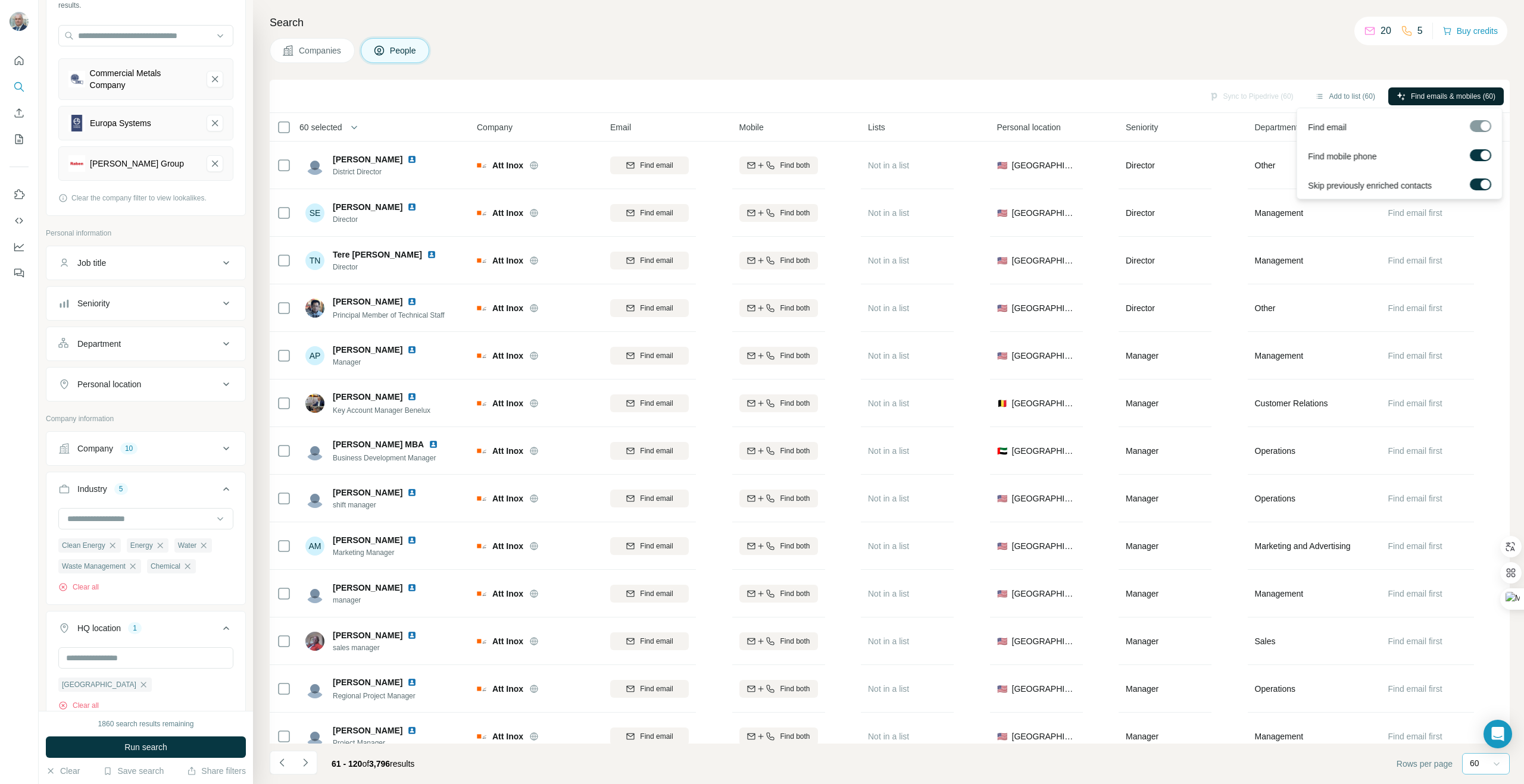
click at [1429, 94] on span "Find emails & mobiles (60)" at bounding box center [1453, 96] width 84 height 11
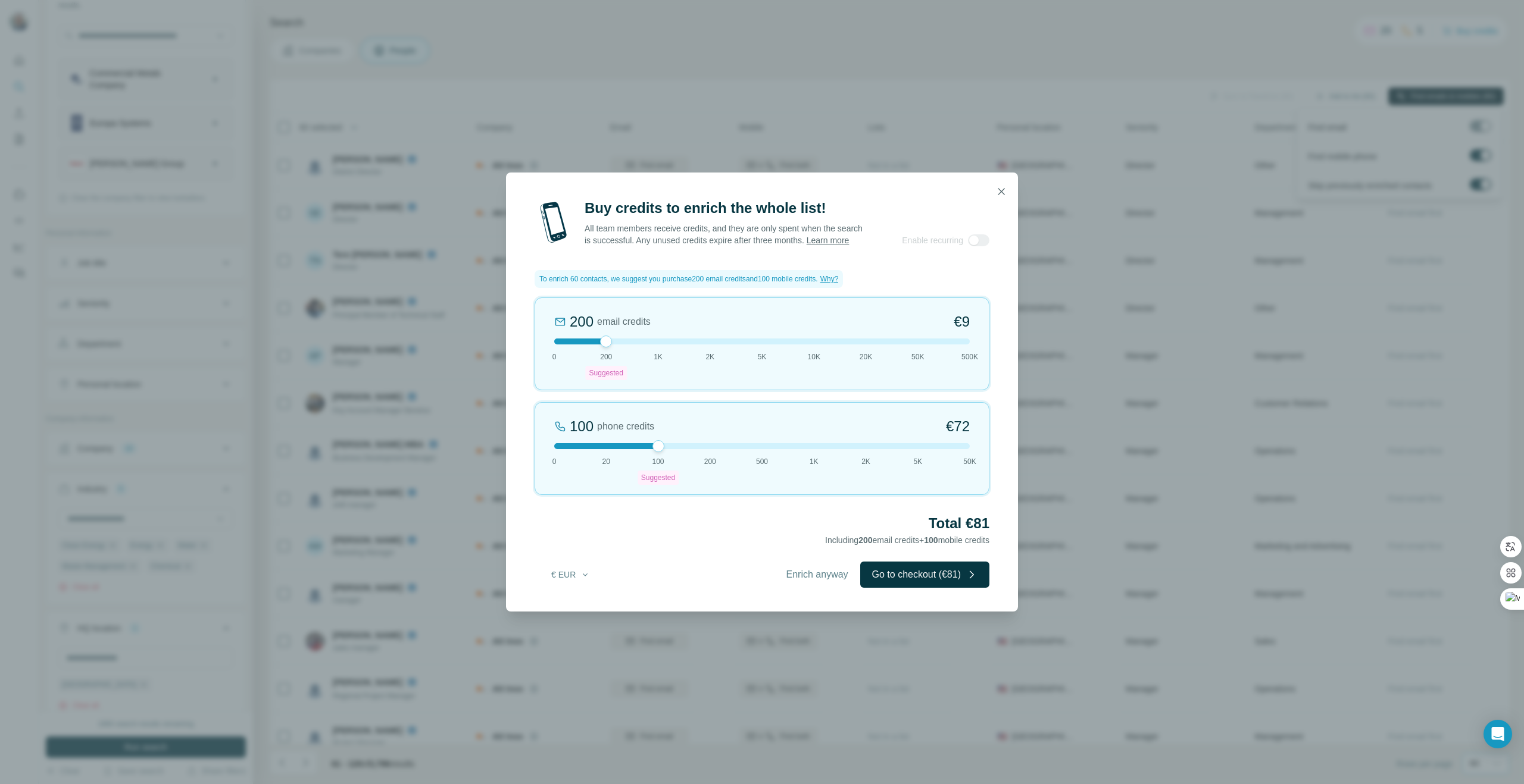
click at [604, 456] on div "100 phone credits €[PHONE_NUMBER] Suggested 200 500 1K 2K 5K 50K" at bounding box center [762, 448] width 455 height 93
drag, startPoint x: 604, startPoint y: 452, endPoint x: 530, endPoint y: 450, distance: 74.0
click at [529, 450] on div "Buy credits to enrich the whole list! All team members receive credits, and the…" at bounding box center [762, 405] width 512 height 413
click at [903, 581] on button "Go to checkout (€9)" at bounding box center [927, 575] width 125 height 26
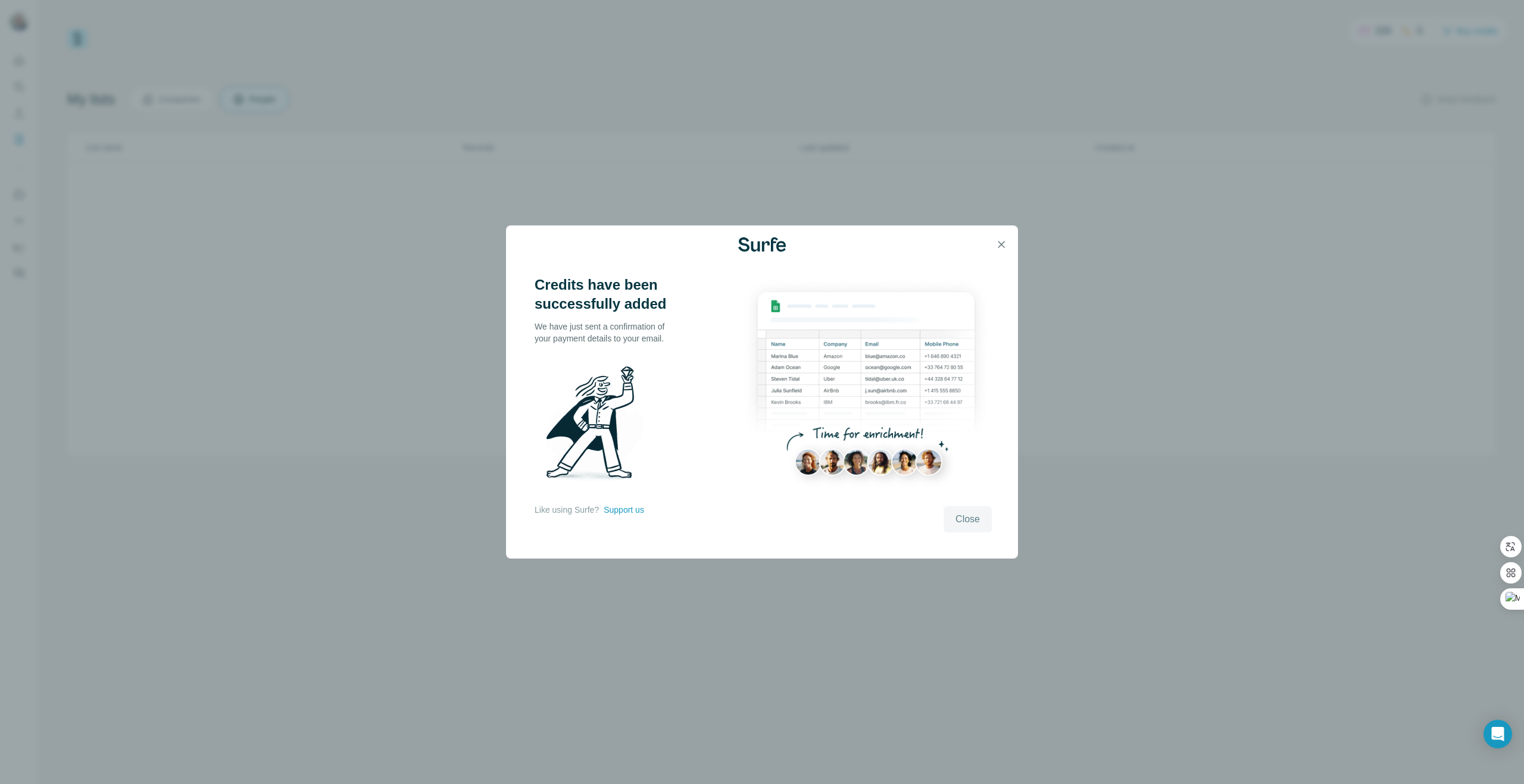
click at [972, 522] on span "Close" at bounding box center [967, 519] width 24 height 14
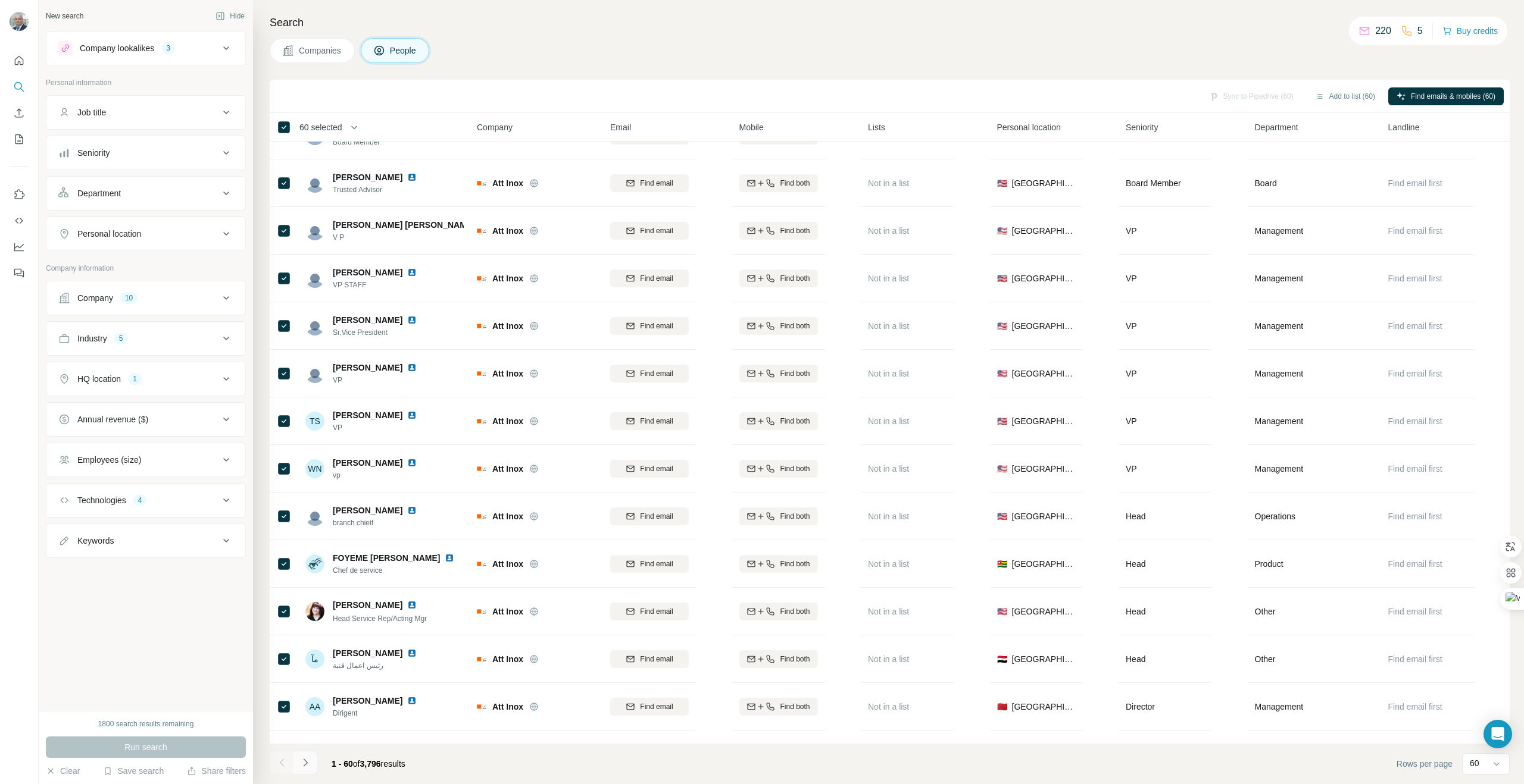
scroll to position [1365, 0]
click at [305, 765] on icon "Navigate to next page" at bounding box center [306, 763] width 12 height 12
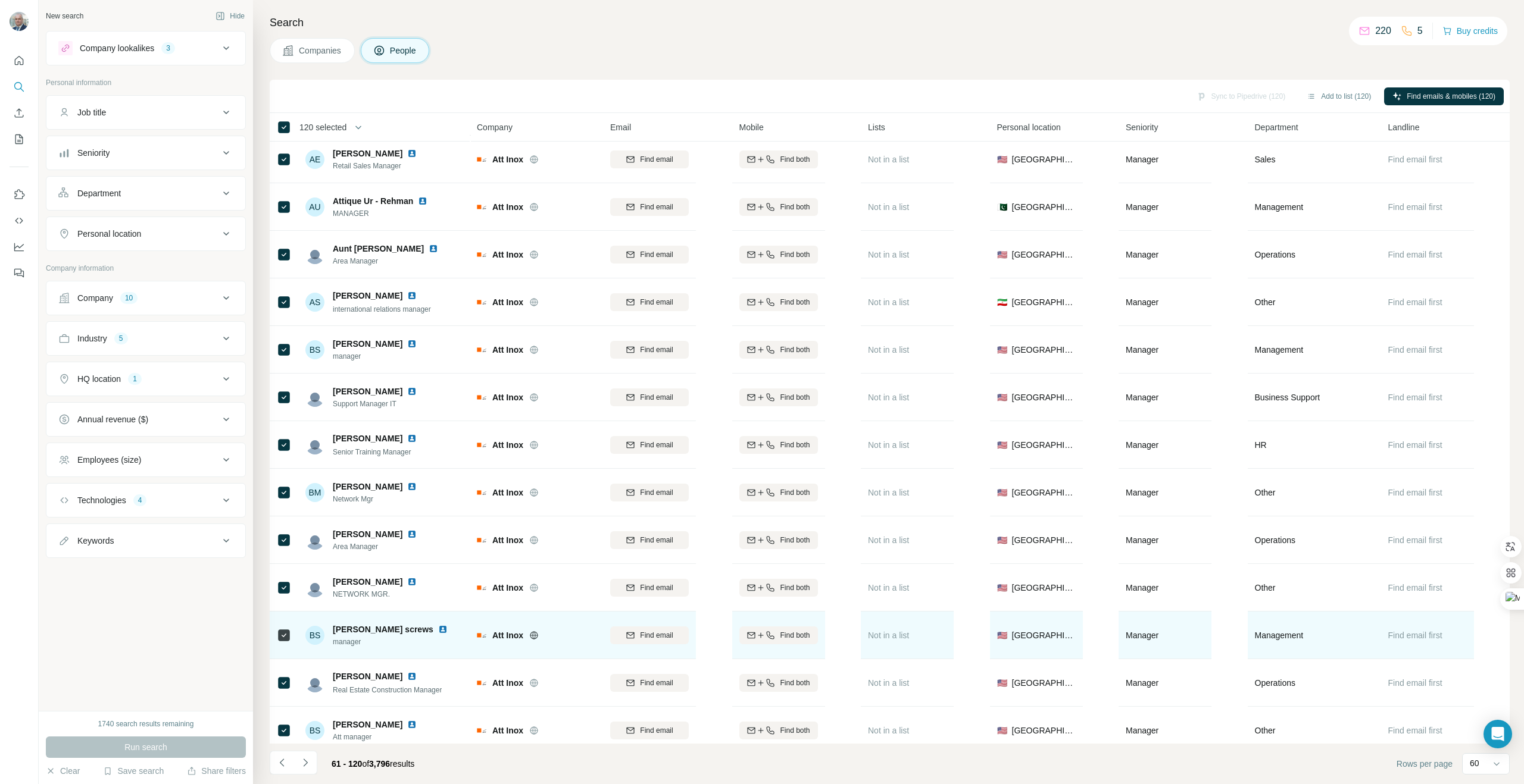
scroll to position [772, 0]
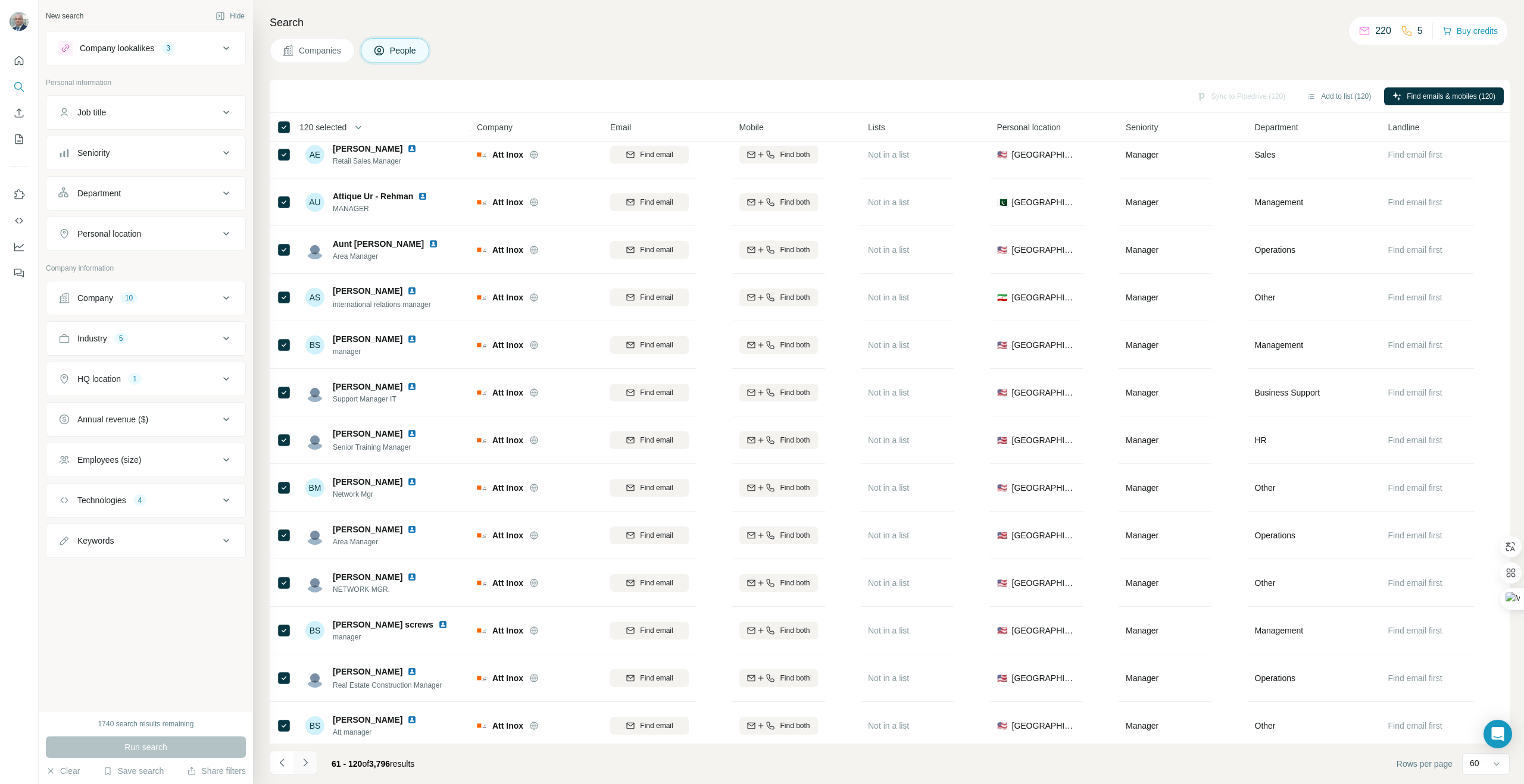
click at [306, 767] on icon "Navigate to next page" at bounding box center [306, 763] width 12 height 12
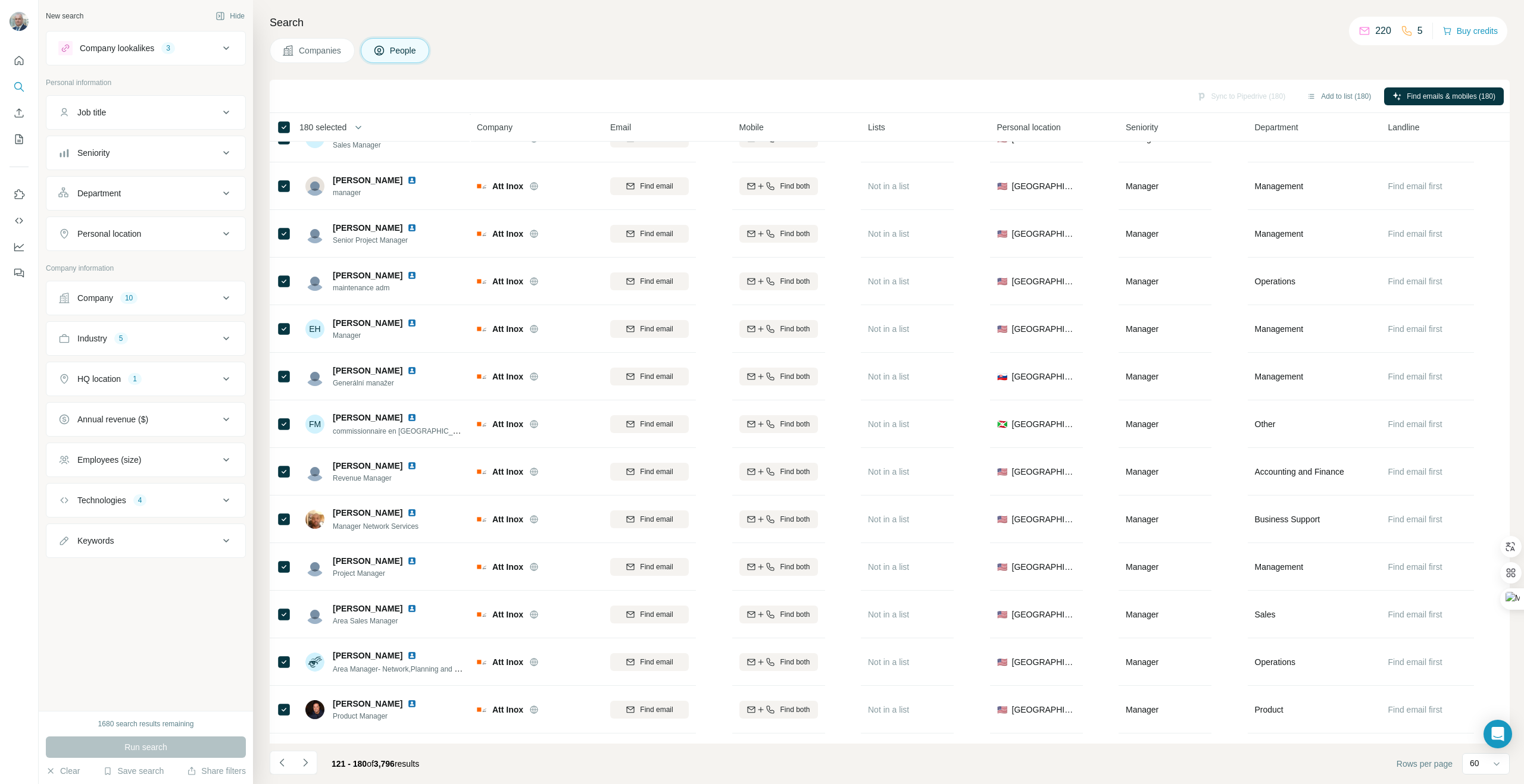
scroll to position [1075, 0]
click at [307, 764] on icon "Navigate to next page" at bounding box center [306, 763] width 12 height 12
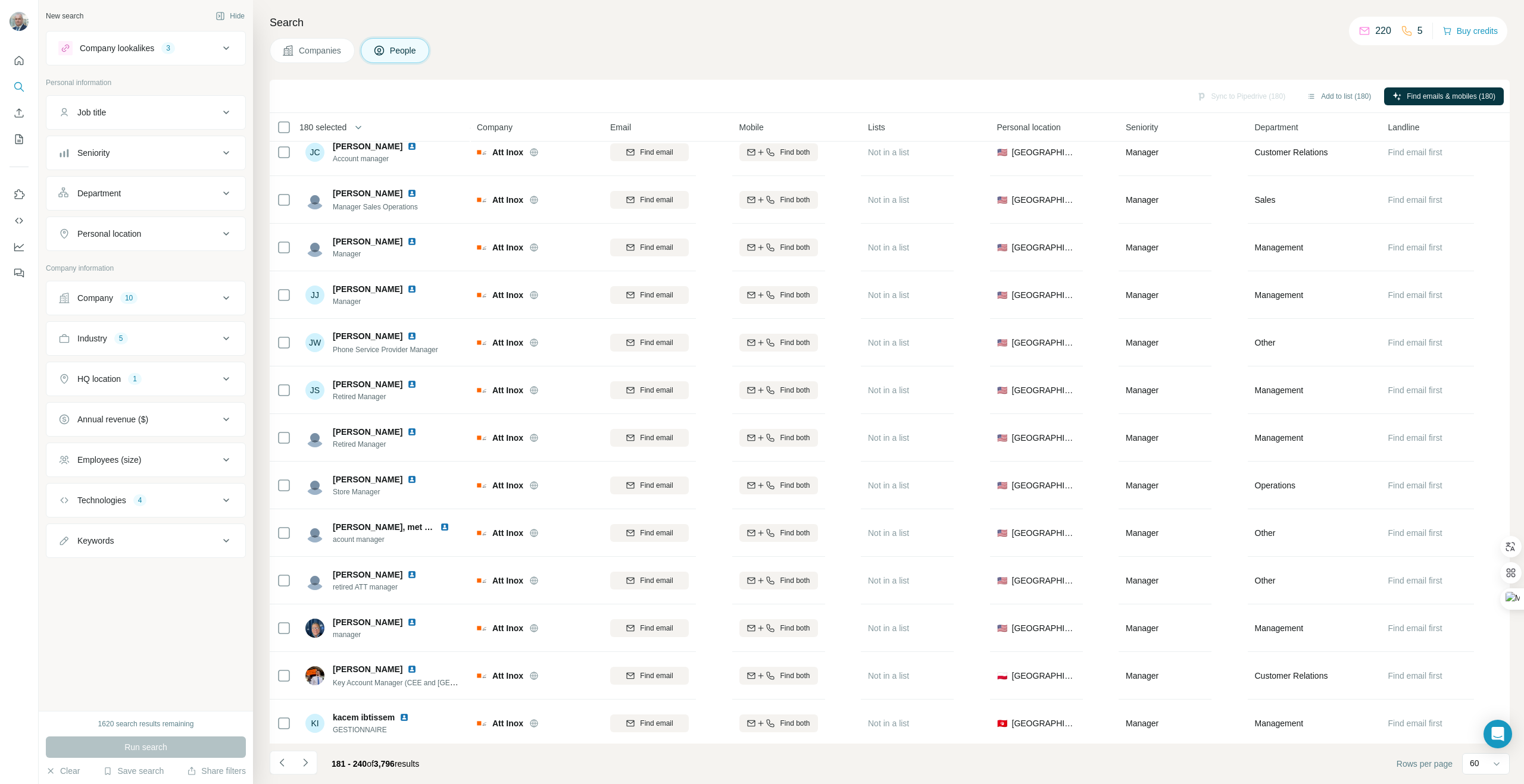
scroll to position [0, 0]
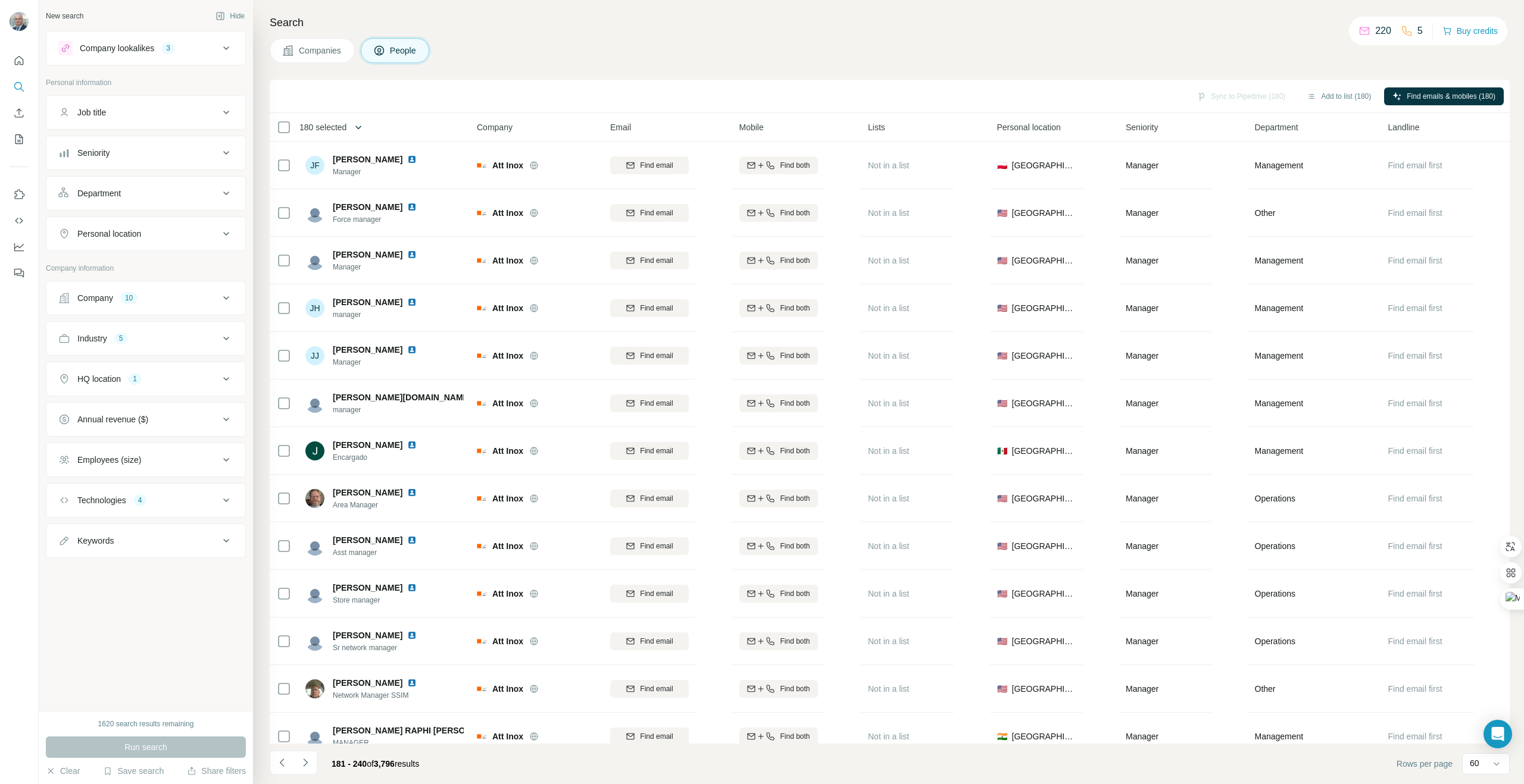
click at [361, 127] on icon "button" at bounding box center [358, 128] width 12 height 12
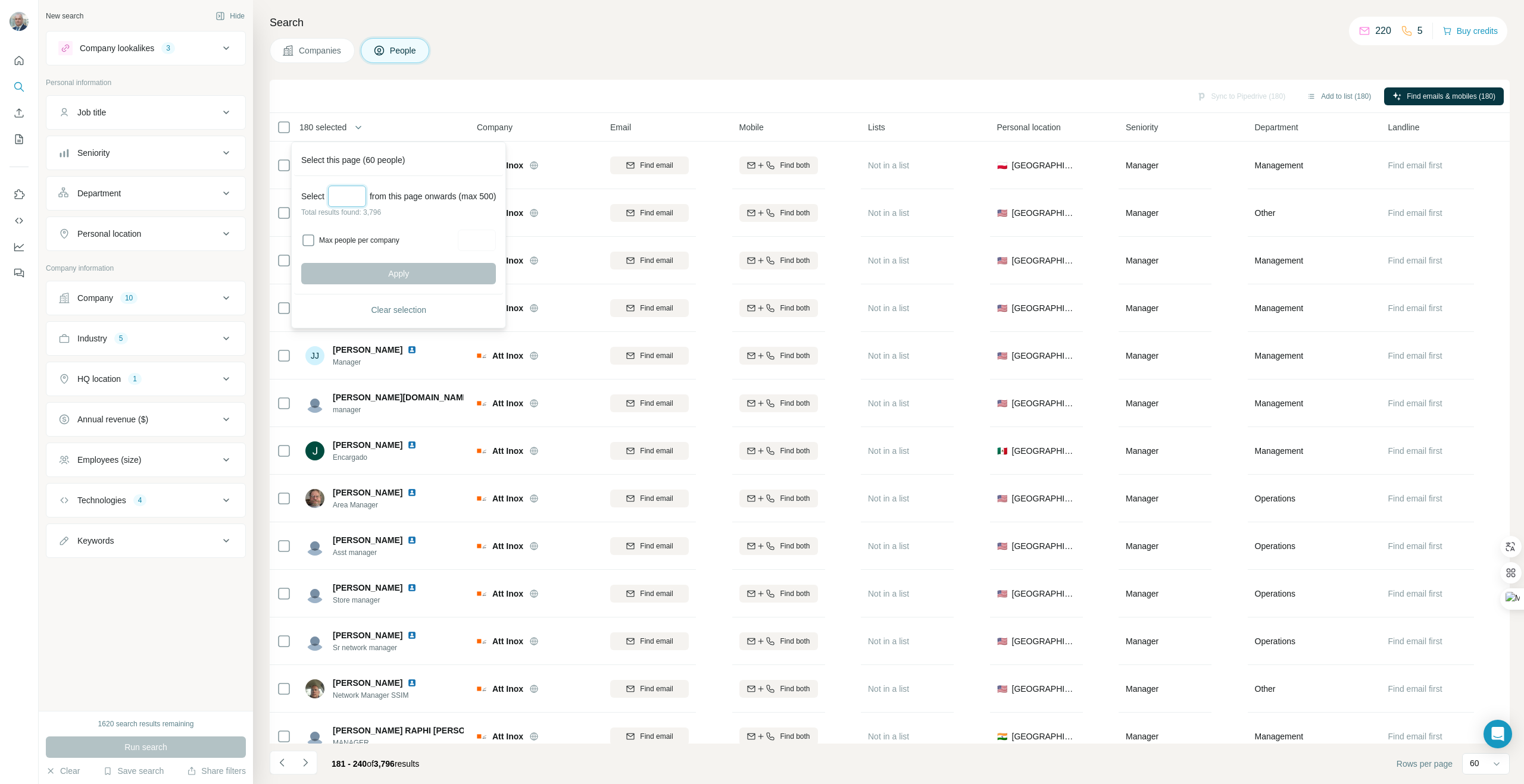
click at [355, 198] on input "Select a number (up to 500)" at bounding box center [347, 196] width 38 height 21
type input "***"
click at [394, 276] on span "Apply" at bounding box center [399, 274] width 21 height 12
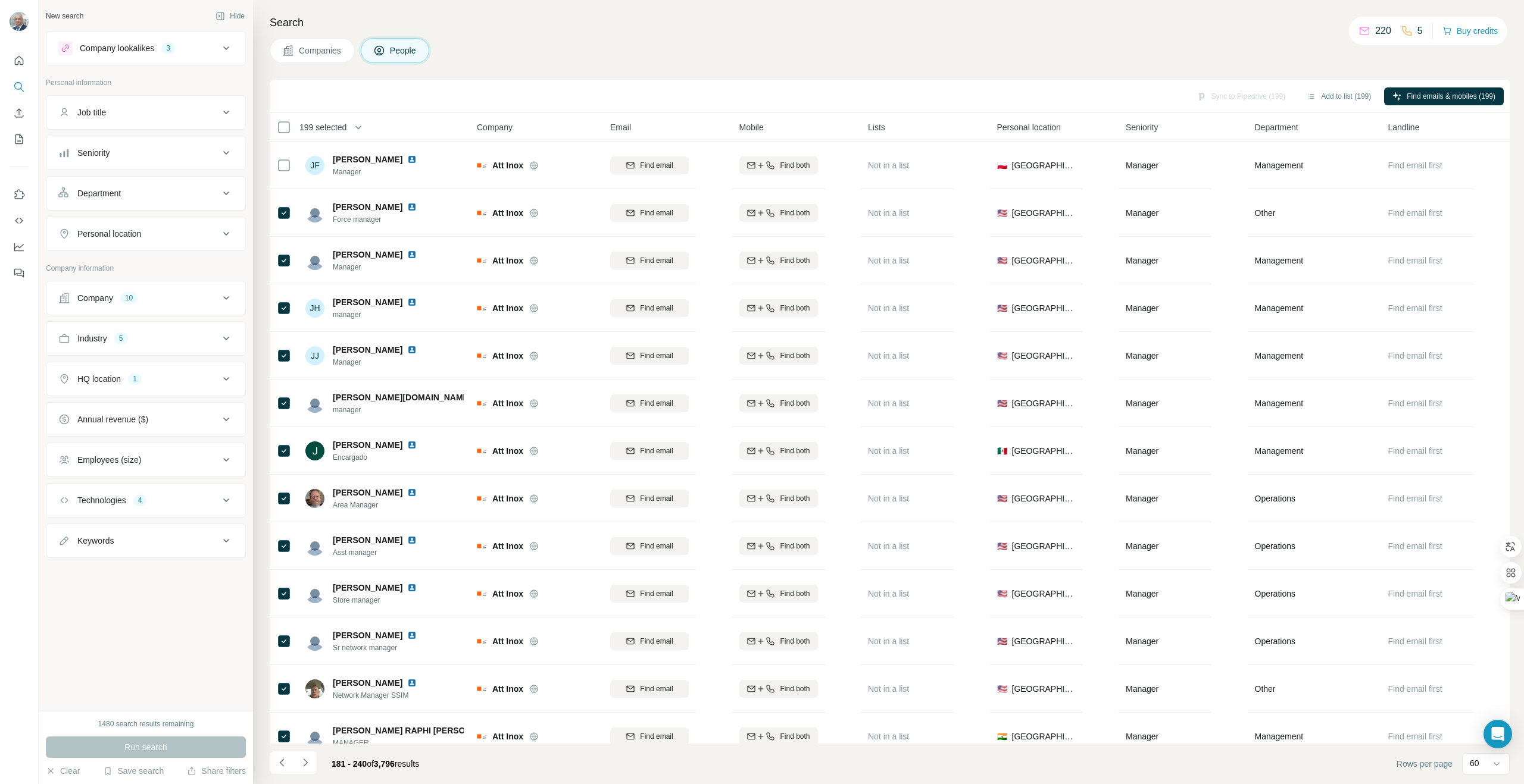
click at [223, 299] on icon at bounding box center [226, 298] width 14 height 14
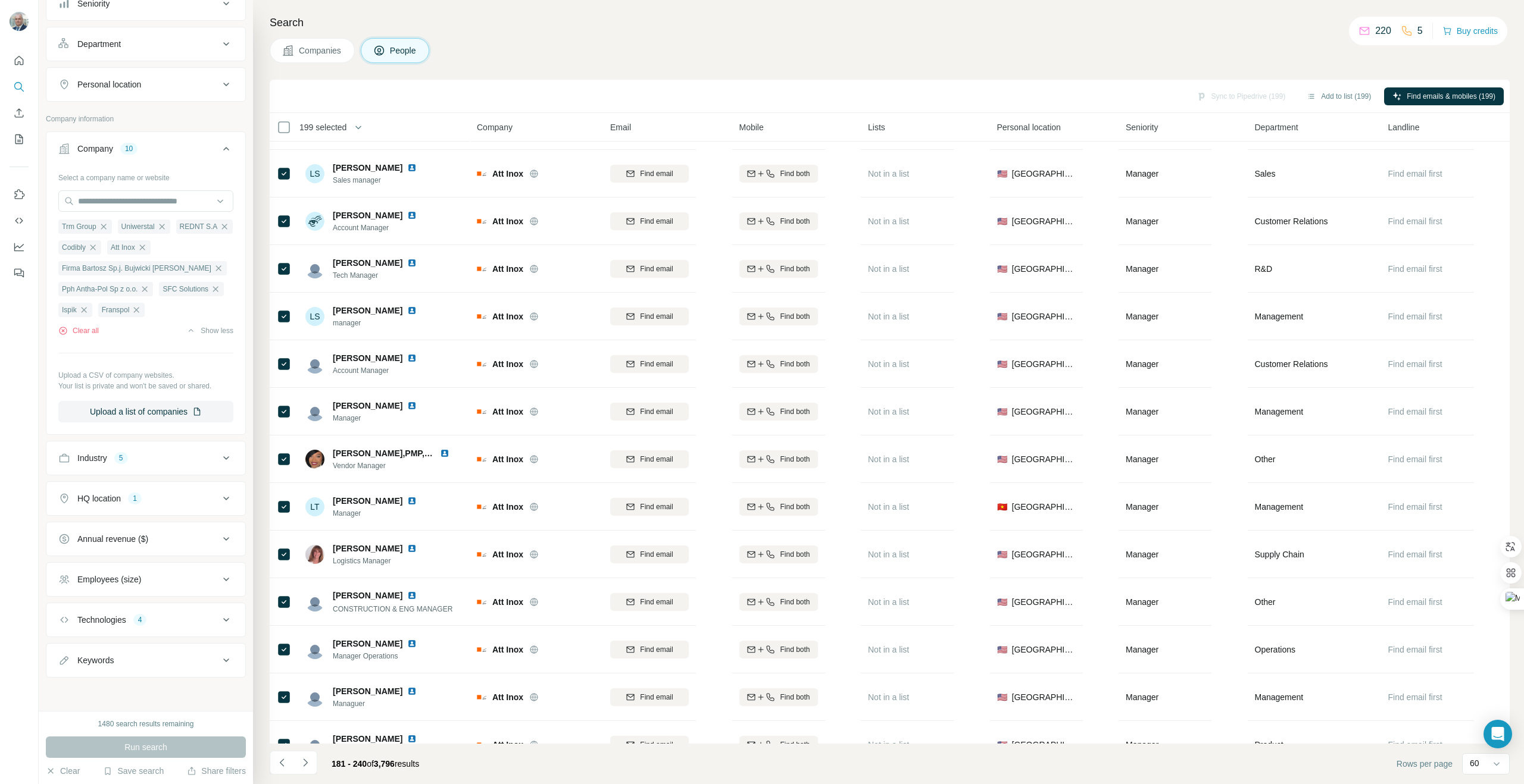
scroll to position [2254, 0]
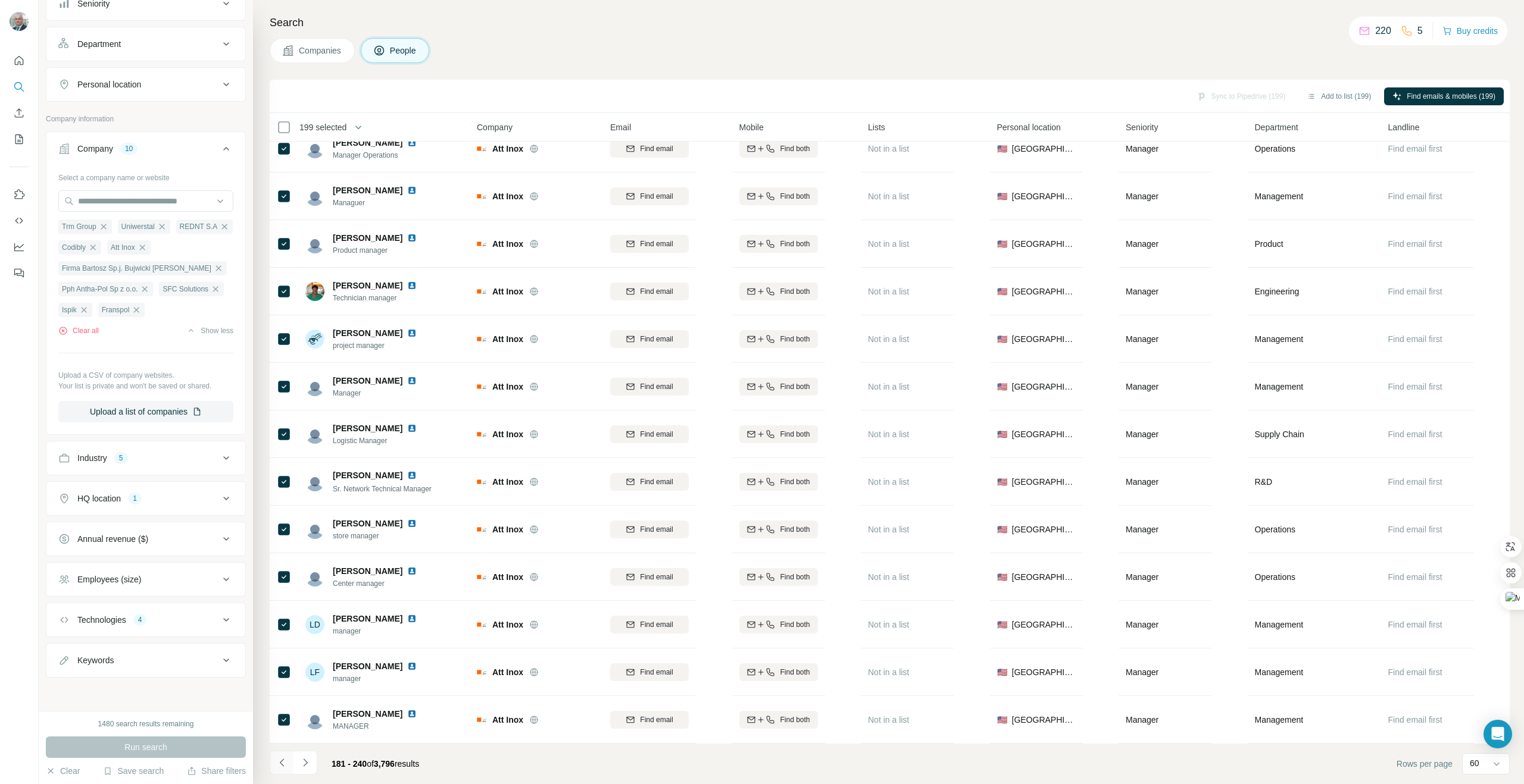
click at [282, 763] on icon "Navigate to previous page" at bounding box center [283, 763] width 12 height 12
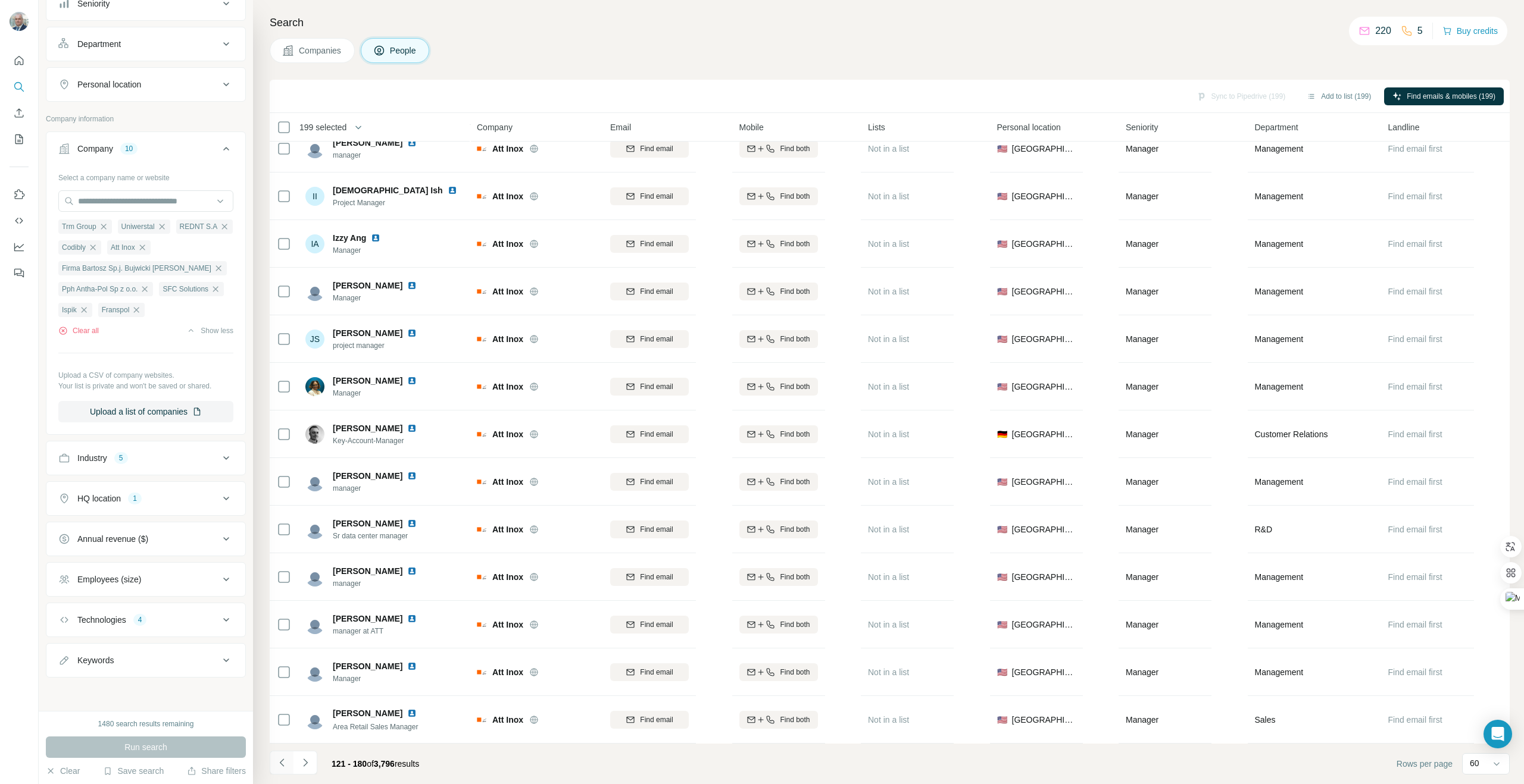
click at [282, 763] on icon "Navigate to previous page" at bounding box center [283, 763] width 12 height 12
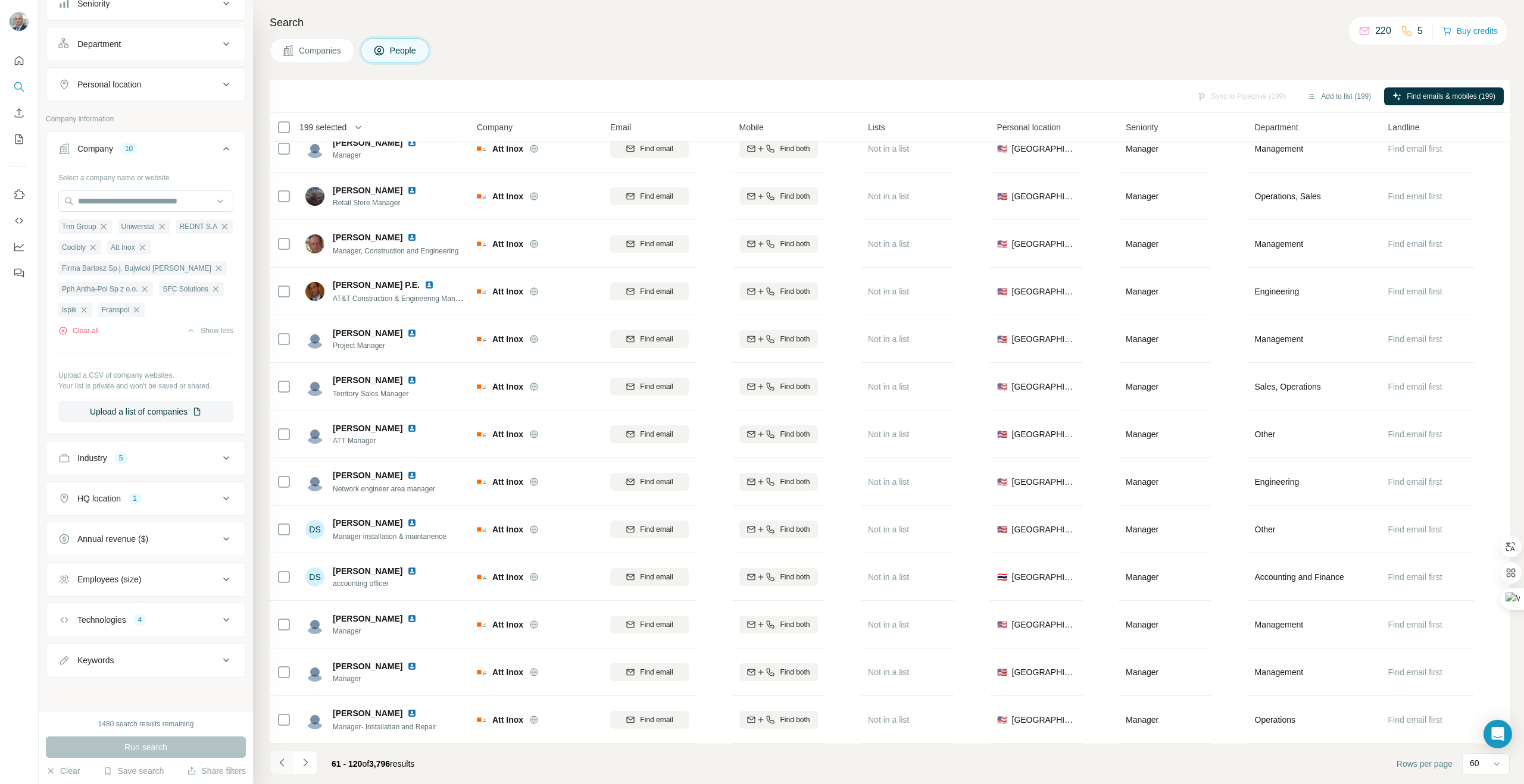
click at [282, 763] on icon "Navigate to previous page" at bounding box center [283, 763] width 12 height 12
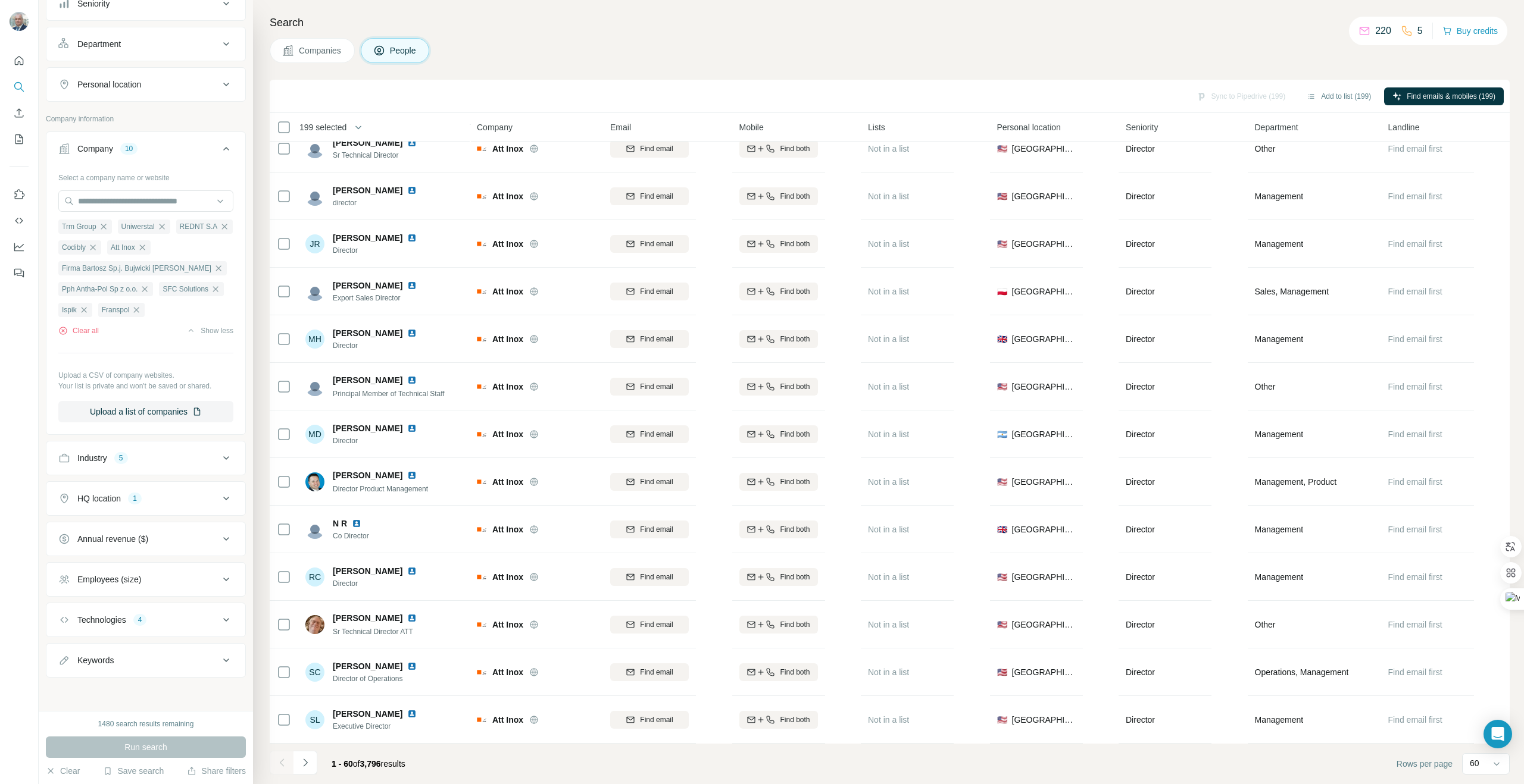
click at [282, 763] on div at bounding box center [281, 763] width 24 height 24
click at [308, 767] on icon "Navigate to next page" at bounding box center [306, 763] width 12 height 12
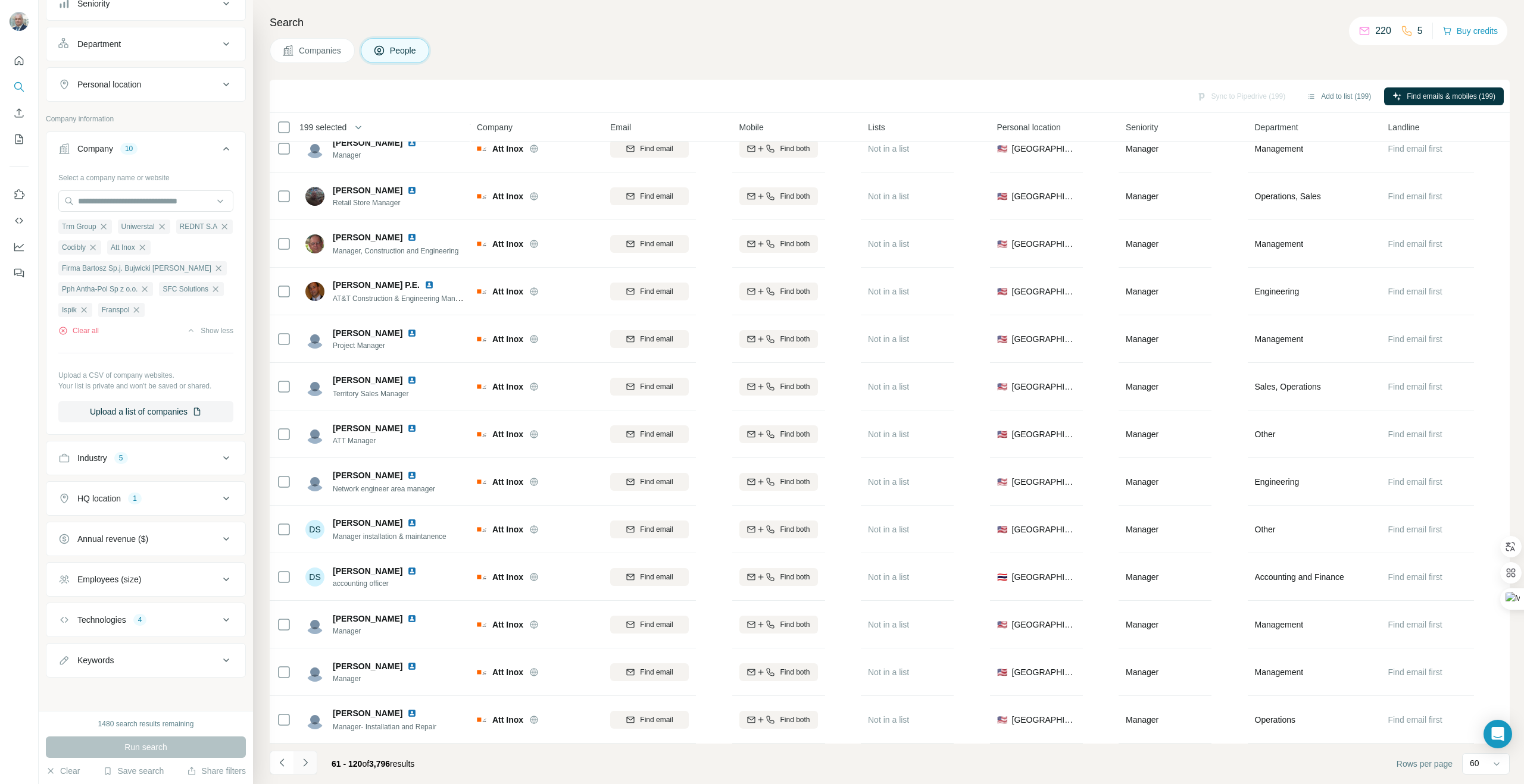
click at [308, 766] on icon "Navigate to next page" at bounding box center [306, 763] width 12 height 12
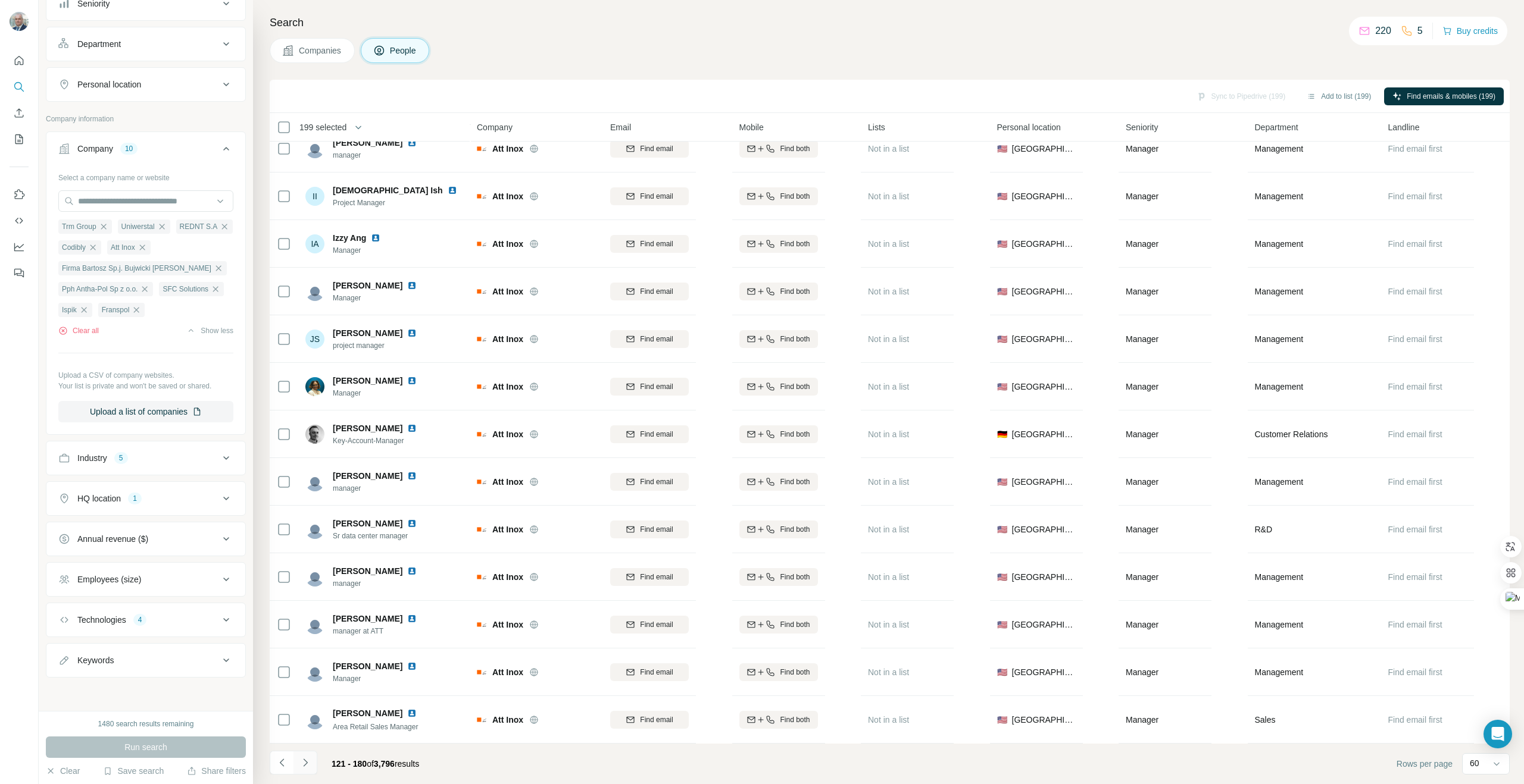
click at [308, 766] on icon "Navigate to next page" at bounding box center [306, 763] width 12 height 12
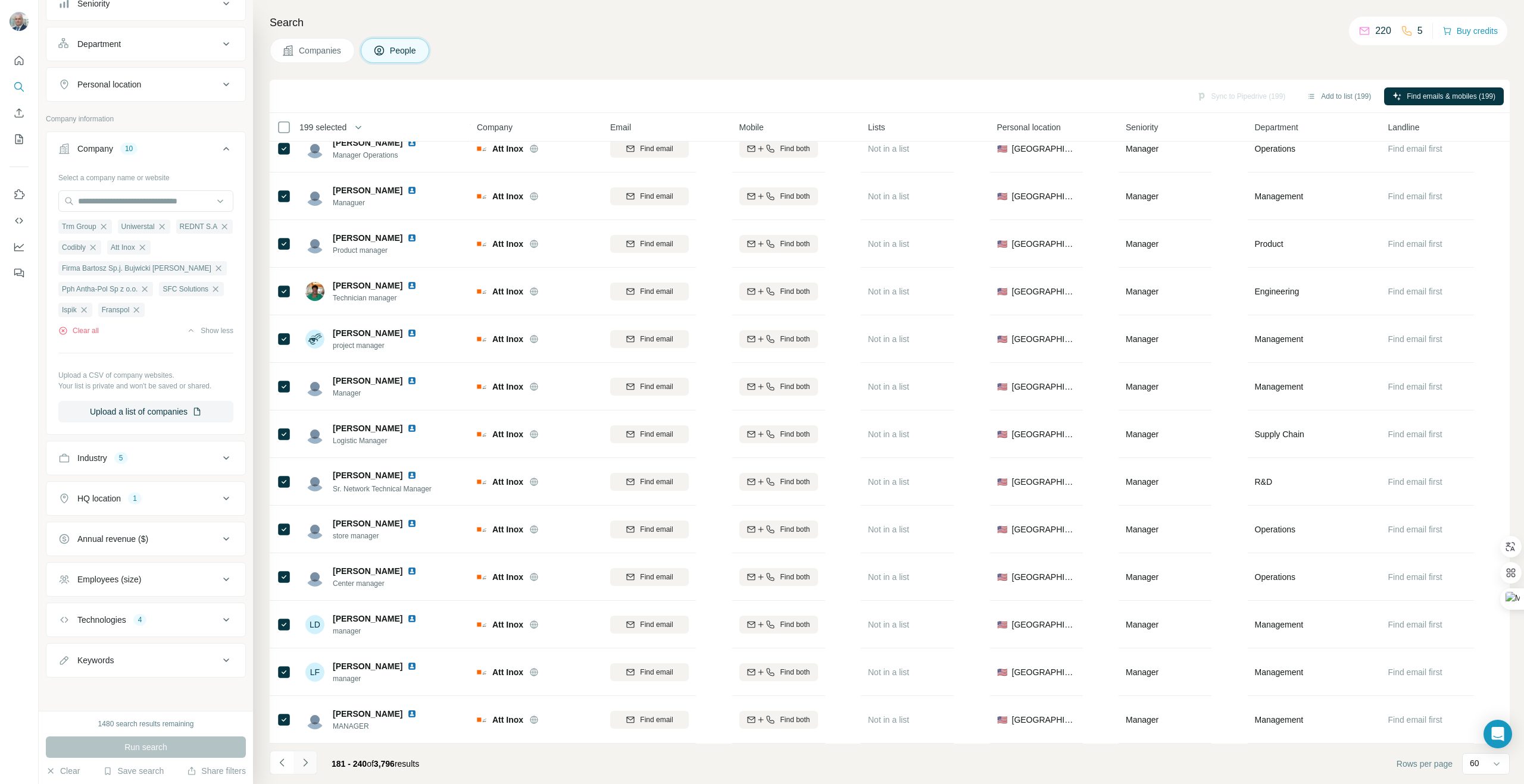
click at [308, 766] on icon "Navigate to next page" at bounding box center [306, 763] width 12 height 12
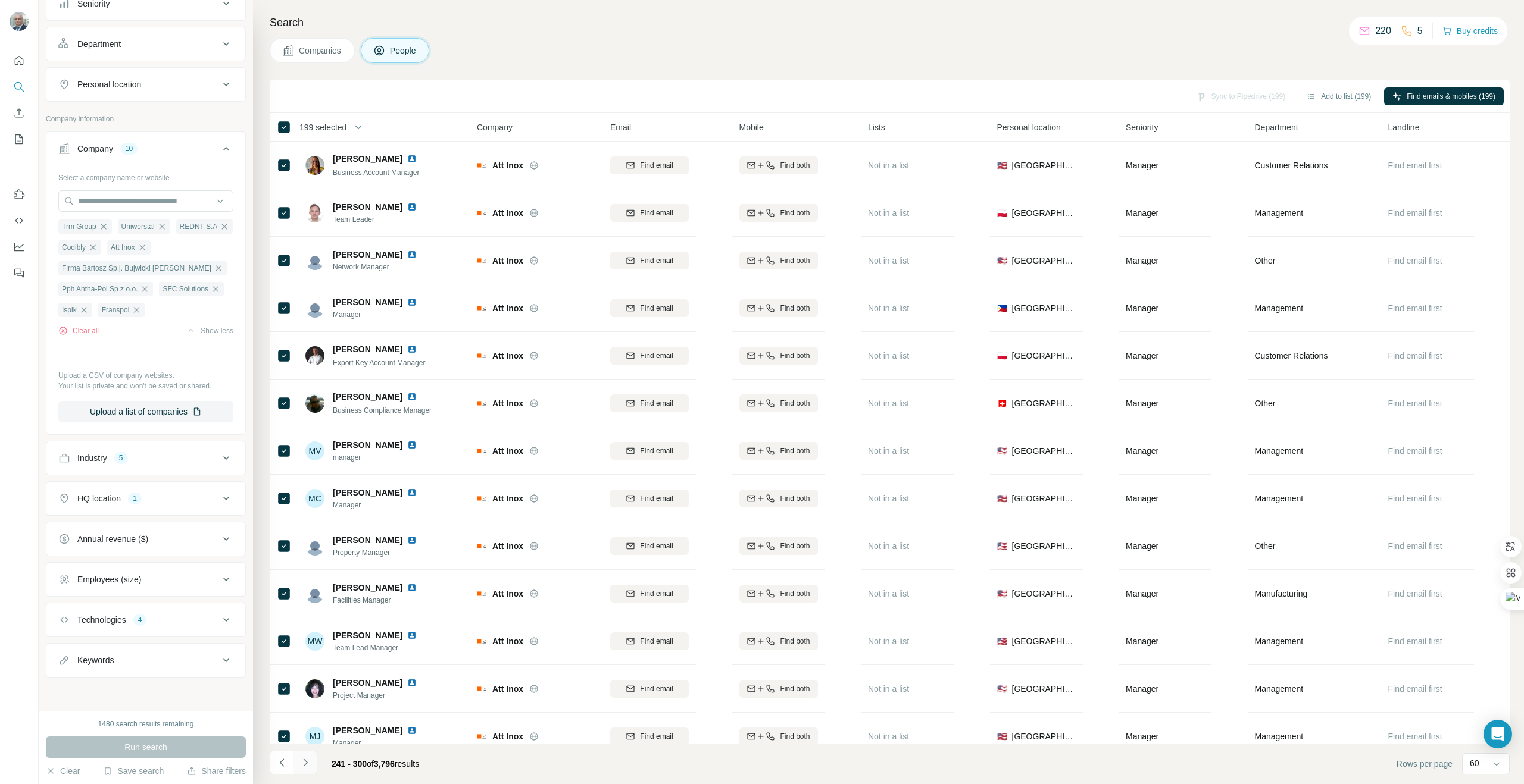
click at [308, 766] on icon "Navigate to next page" at bounding box center [306, 763] width 12 height 12
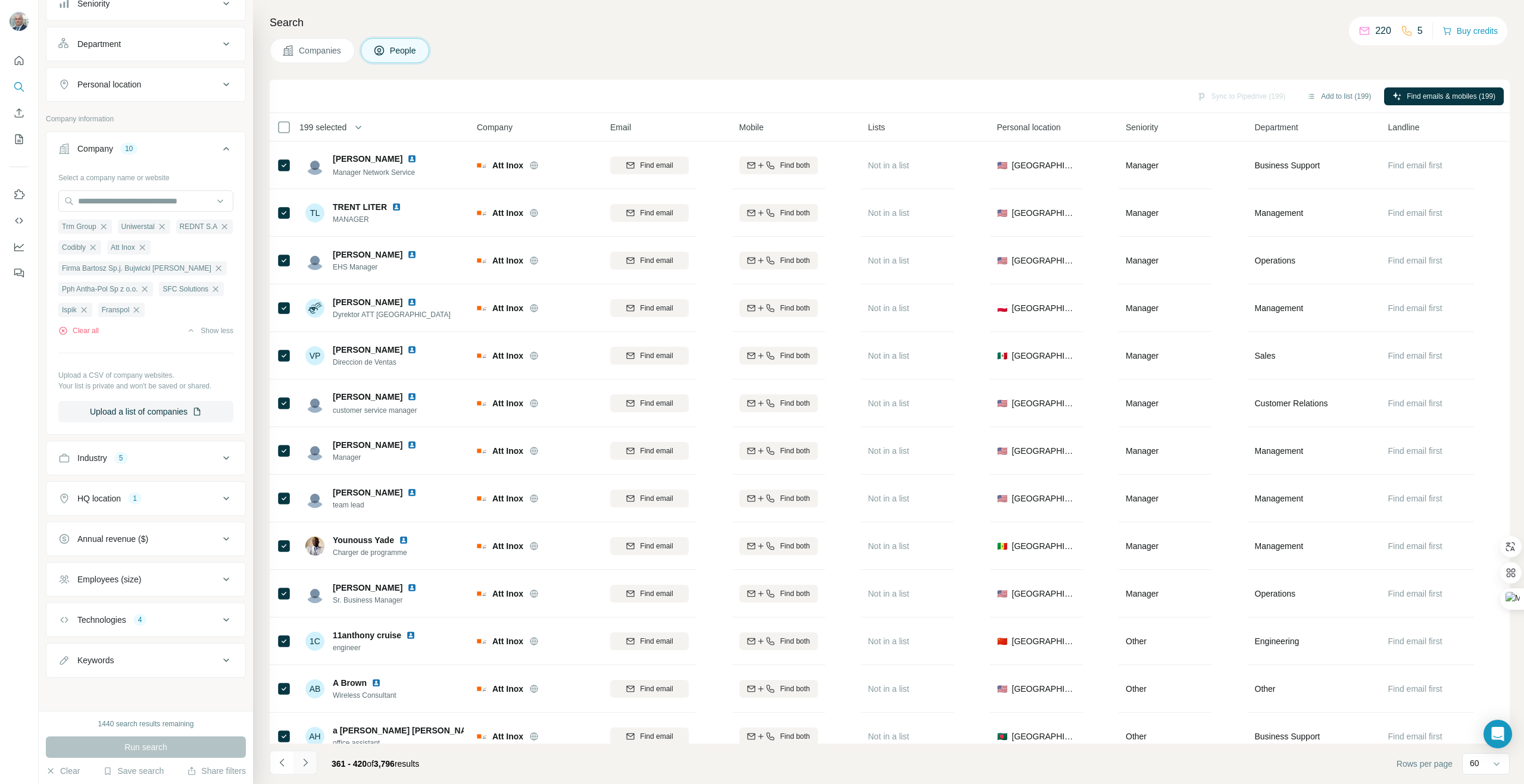
click at [308, 766] on icon "Navigate to next page" at bounding box center [306, 763] width 12 height 12
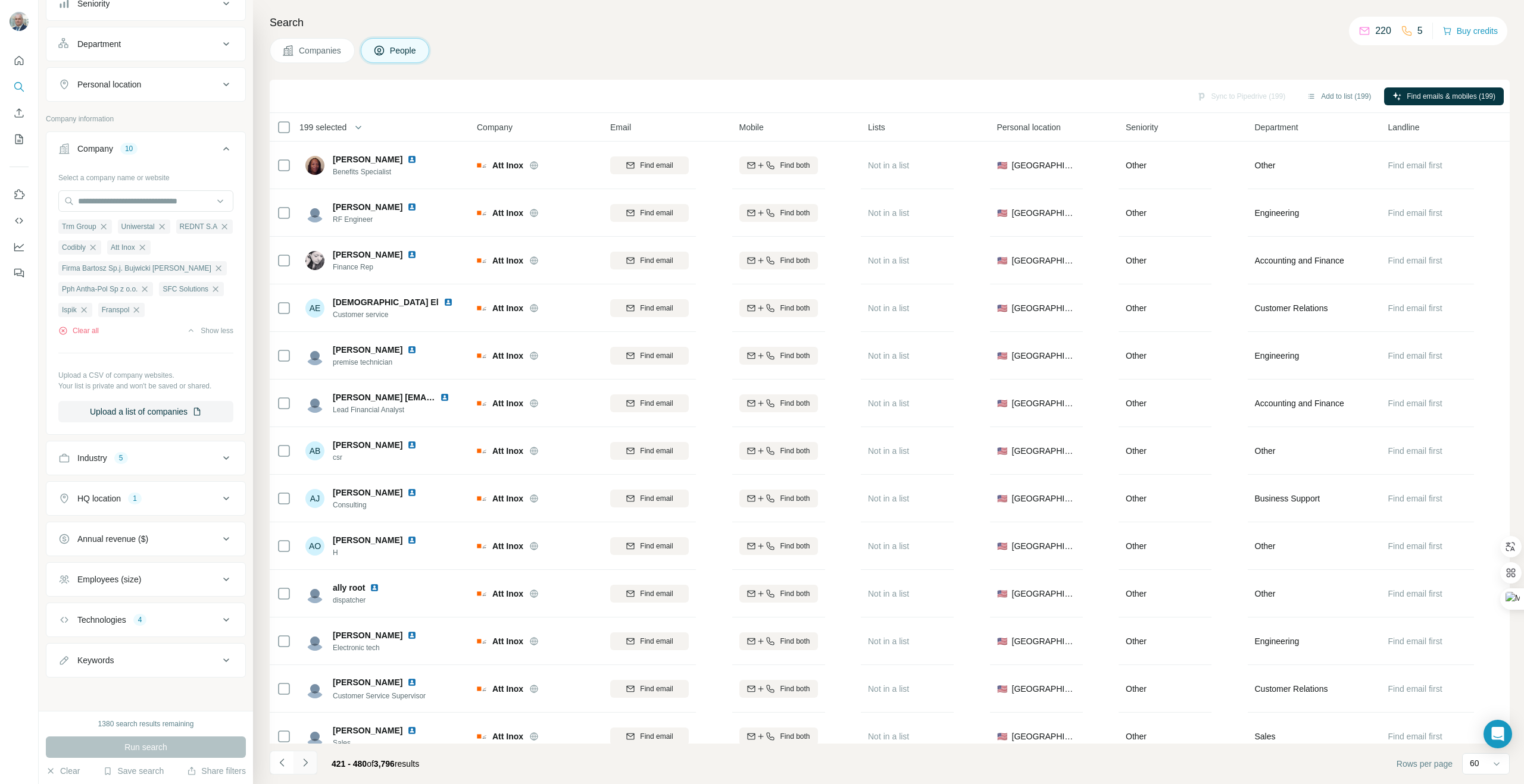
click at [308, 766] on icon "Navigate to next page" at bounding box center [306, 763] width 12 height 12
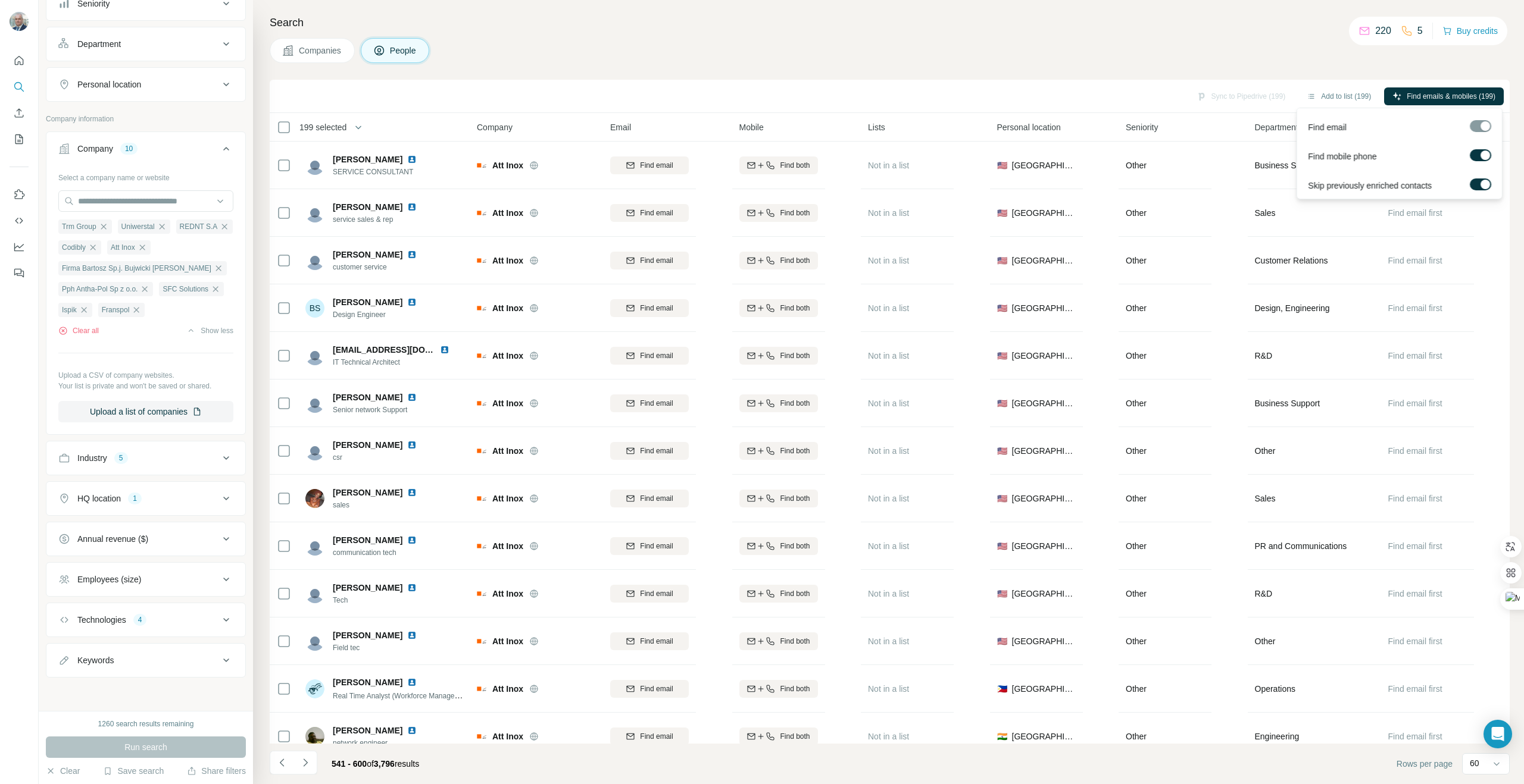
click at [1443, 95] on span "Find emails & mobiles (199)" at bounding box center [1450, 96] width 88 height 11
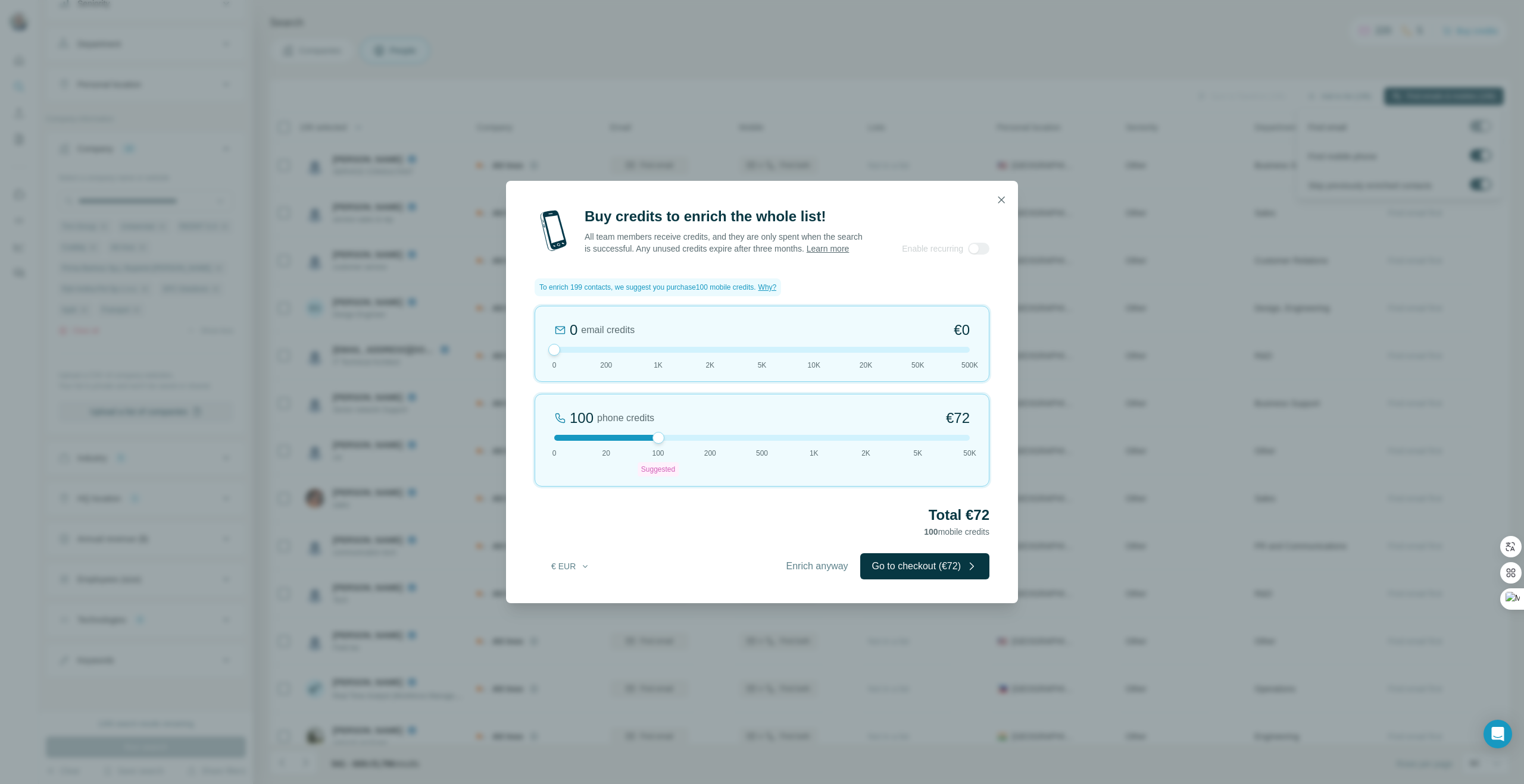
click at [557, 441] on div at bounding box center [762, 438] width 416 height 6
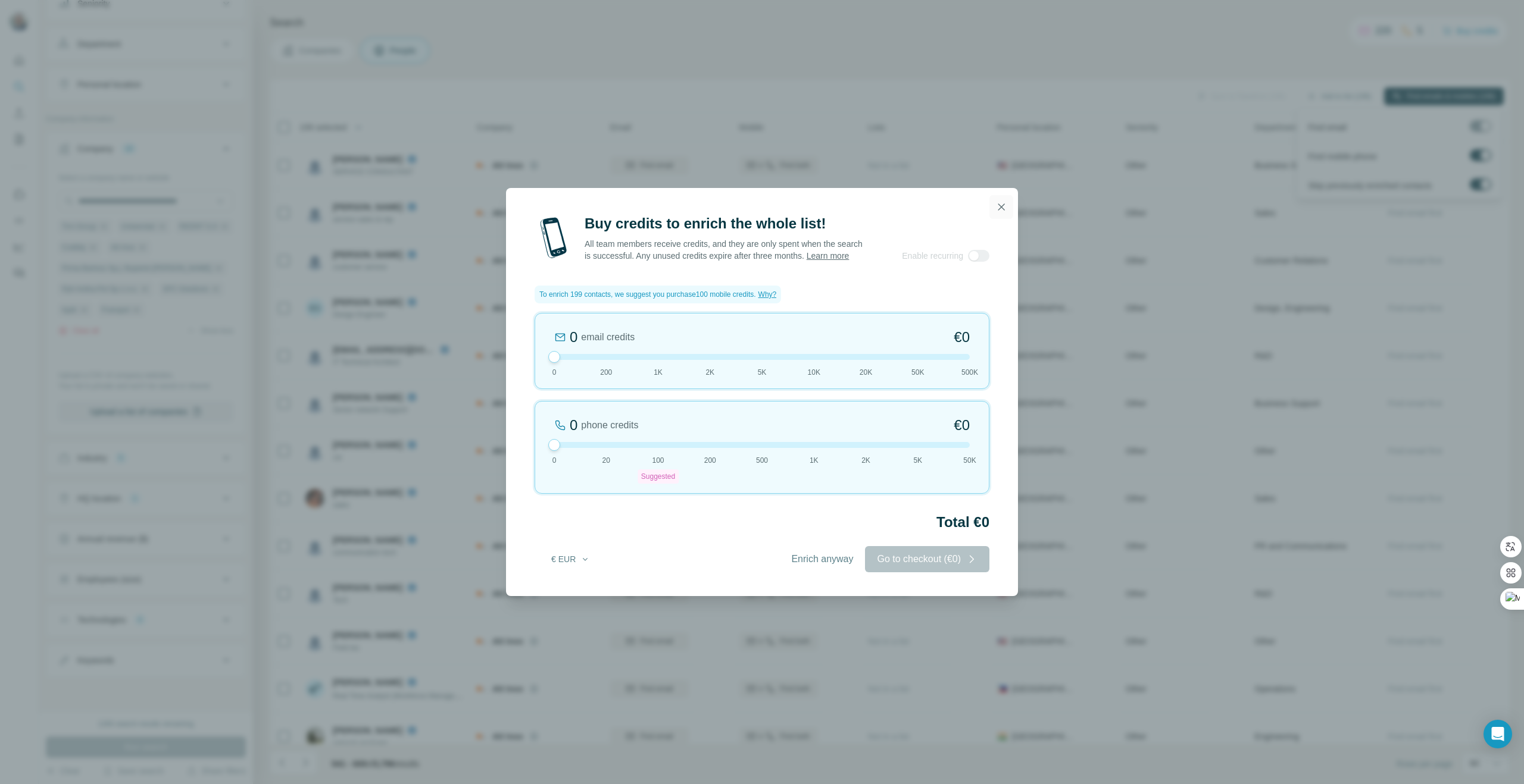
click at [1002, 204] on icon "button" at bounding box center [1001, 207] width 7 height 7
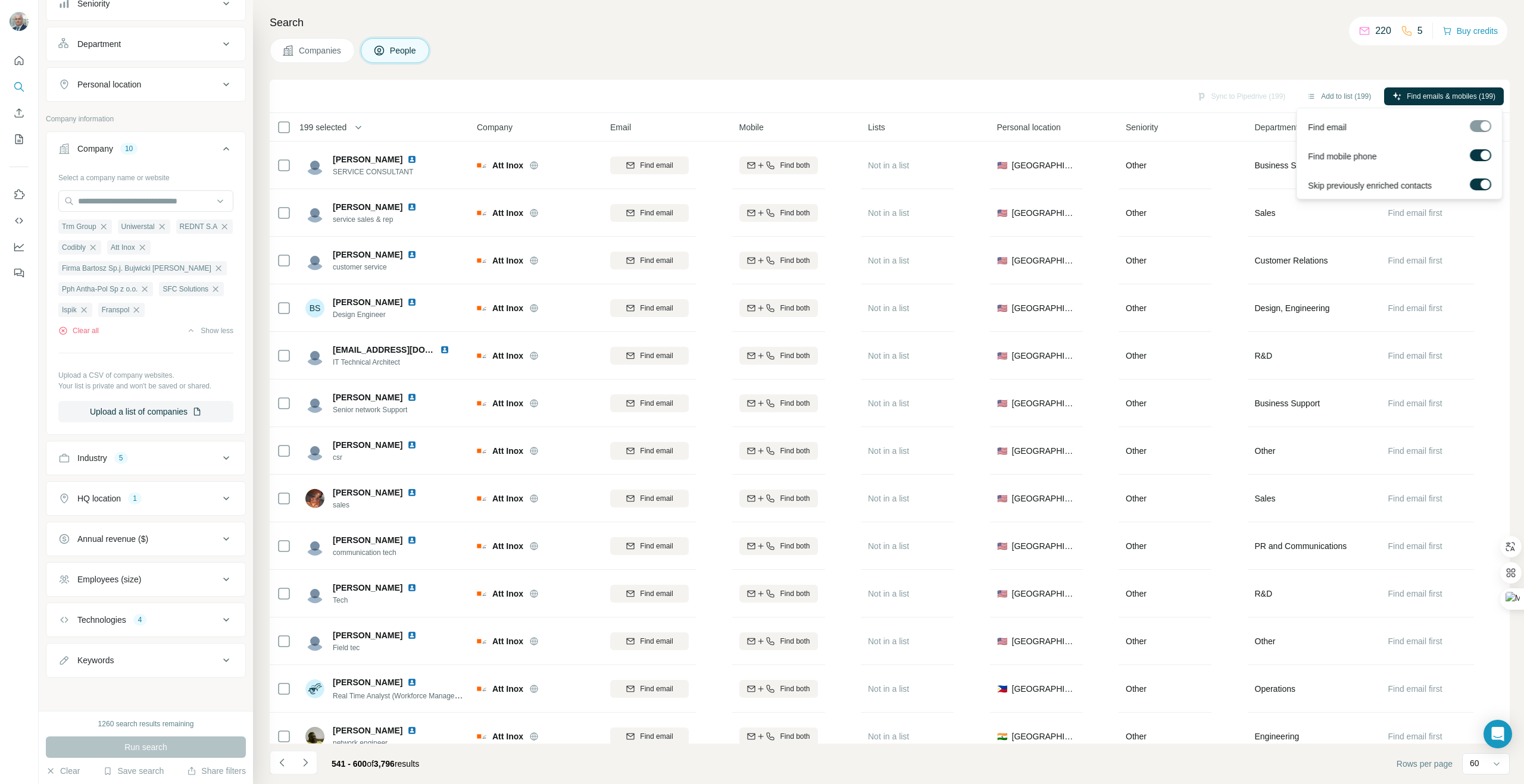
click at [1479, 152] on label at bounding box center [1480, 156] width 21 height 12
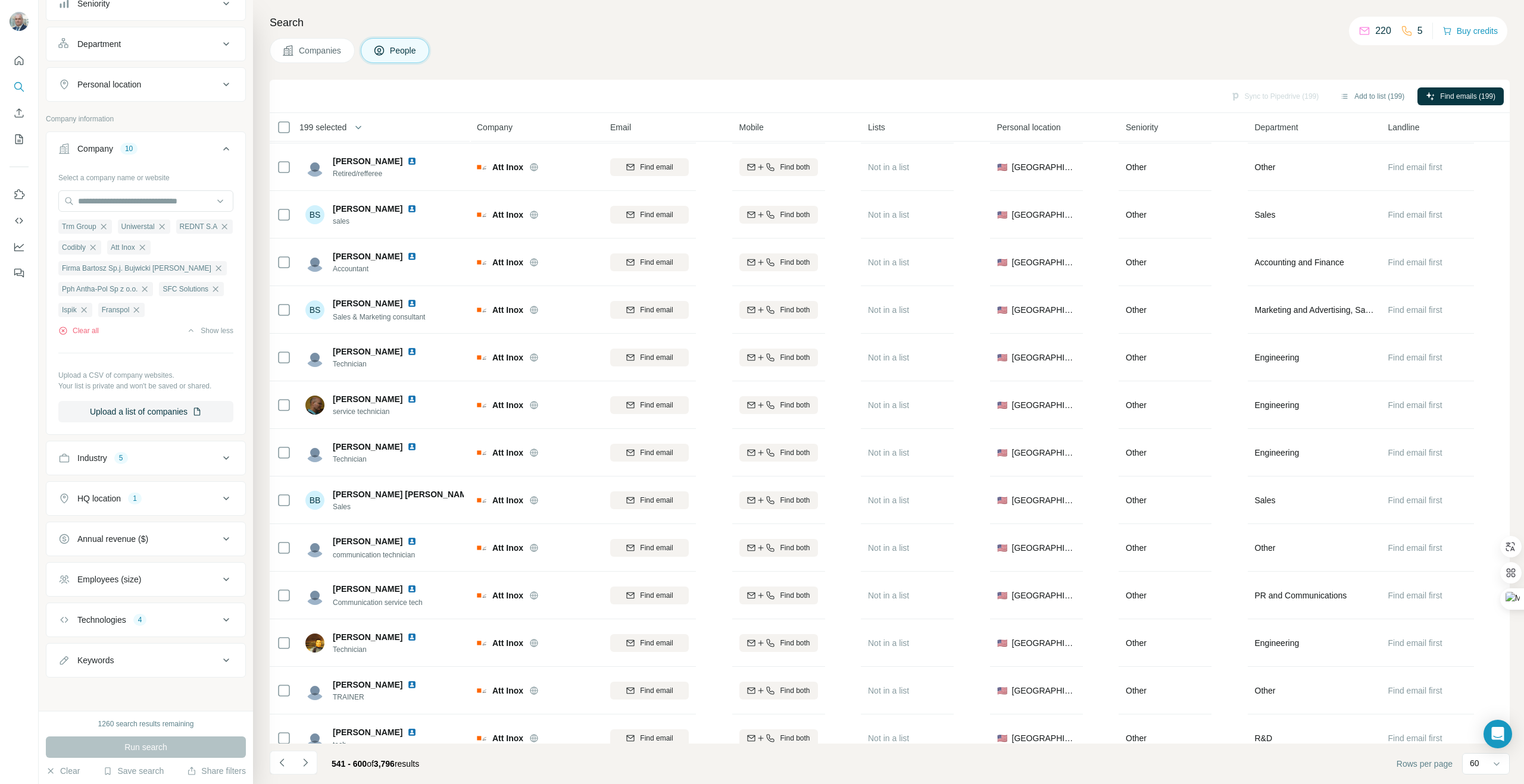
scroll to position [2254, 0]
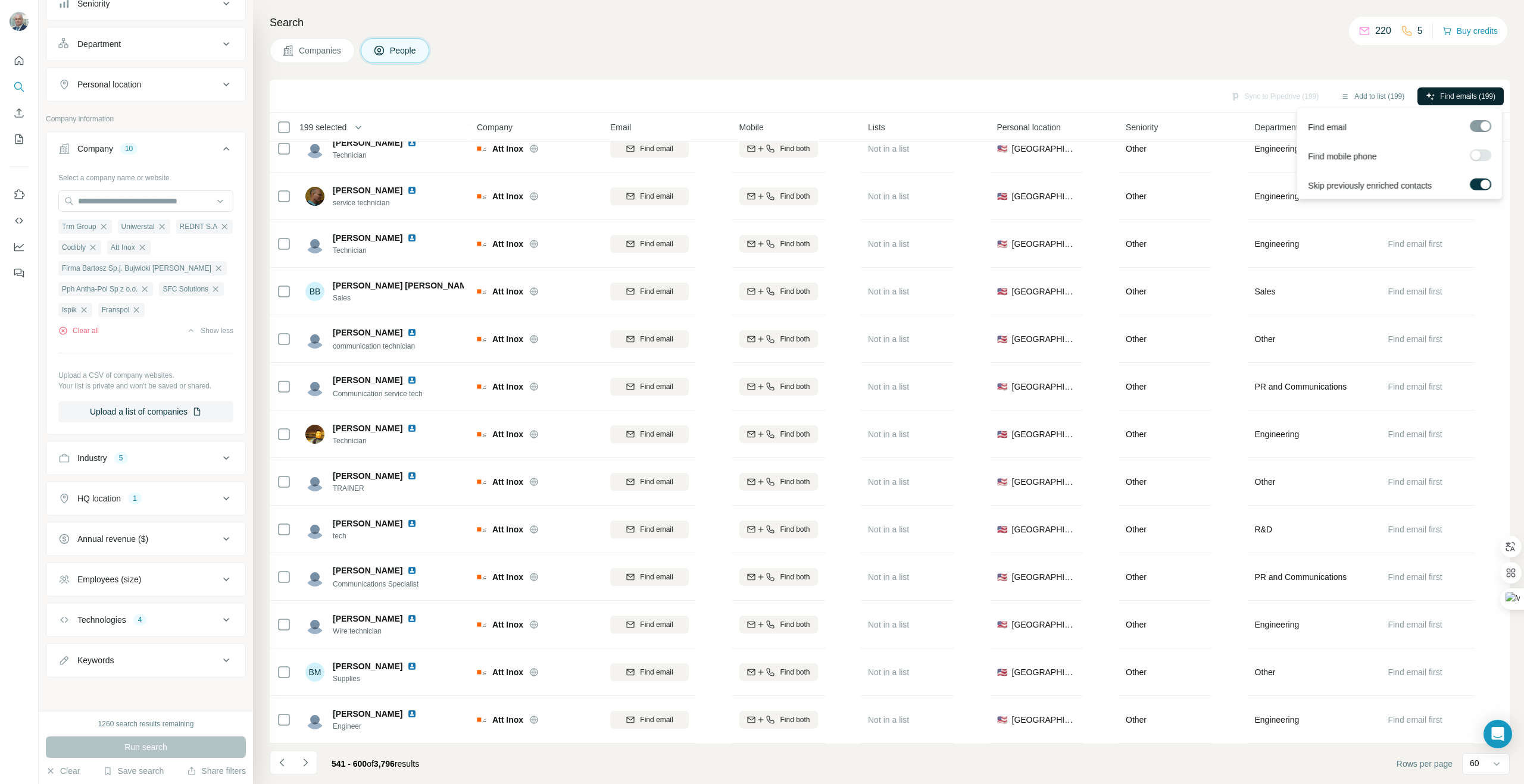
click at [1467, 93] on span "Find emails (199)" at bounding box center [1467, 96] width 56 height 11
click at [1293, 95] on button "Sync to Pipedrive (200)" at bounding box center [1274, 96] width 106 height 18
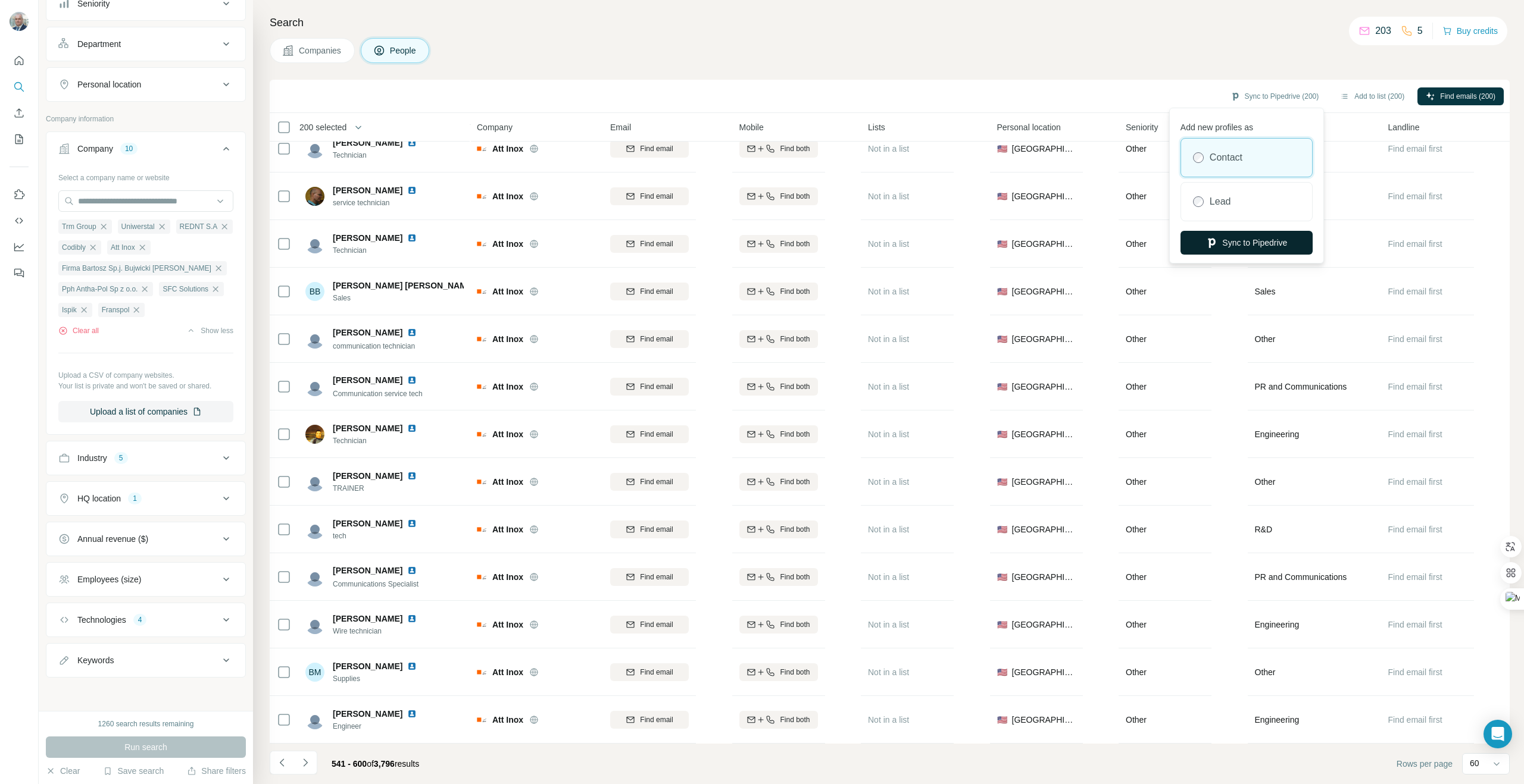
click at [1243, 246] on button "Sync to Pipedrive" at bounding box center [1246, 242] width 132 height 24
